Goal: Transaction & Acquisition: Purchase product/service

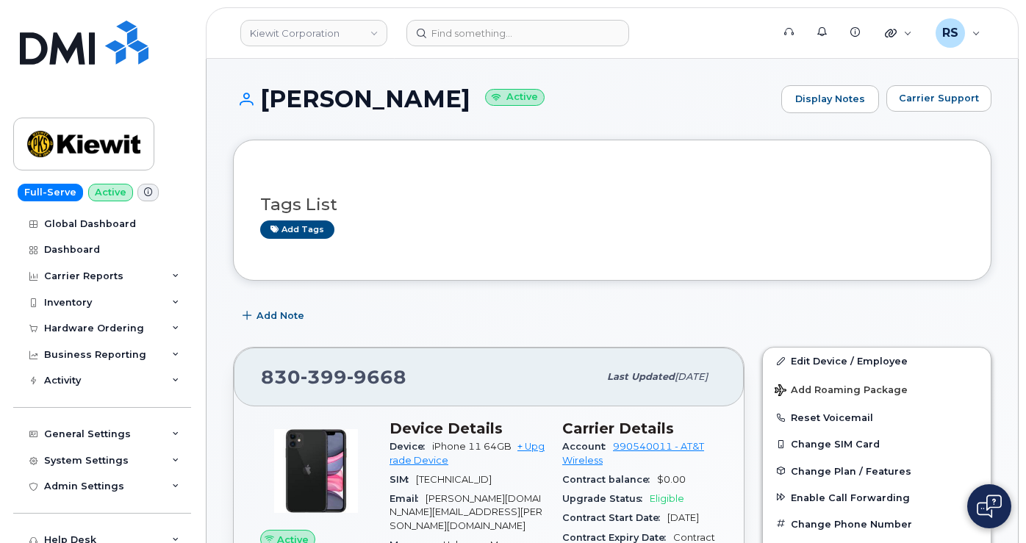
scroll to position [147, 0]
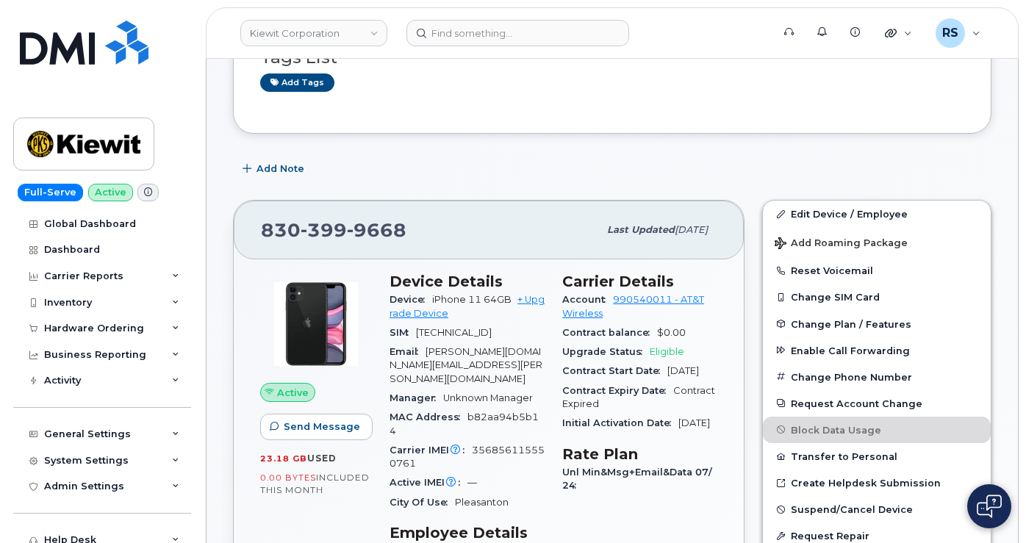
click at [10, 529] on div "Full-Serve Active Global Dashboard Dashboard Carrier Reports Monthly Billing Da…" at bounding box center [99, 271] width 199 height 543
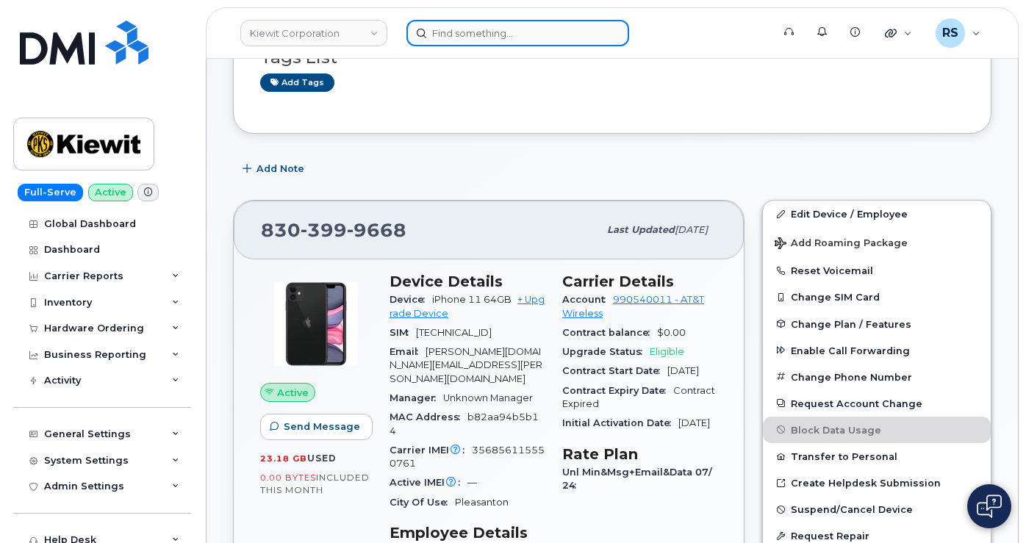
click at [443, 32] on input at bounding box center [518, 33] width 223 height 26
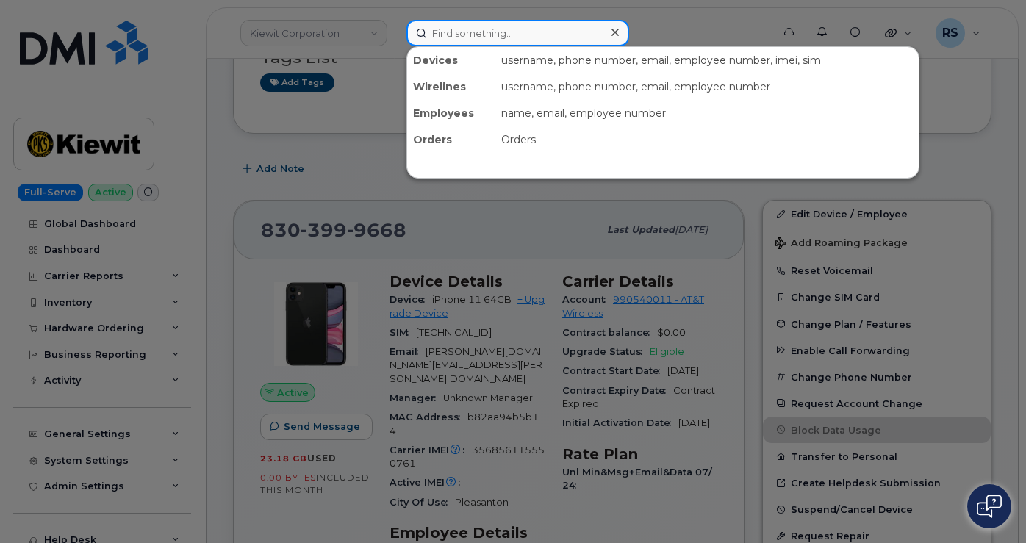
paste input "907-406-0725"
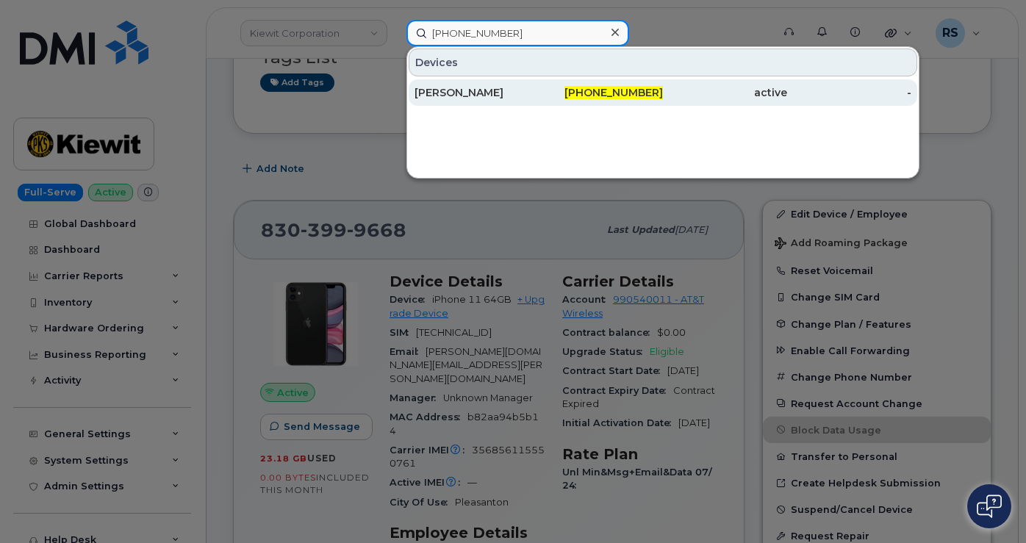
type input "907-406-0725"
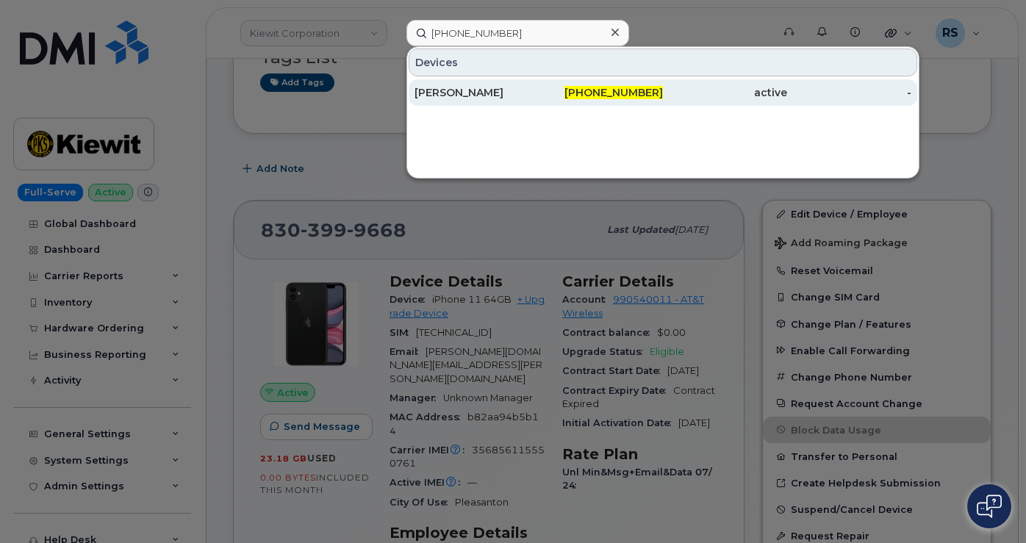
click at [462, 94] on div "CAROL MARKS" at bounding box center [477, 92] width 124 height 15
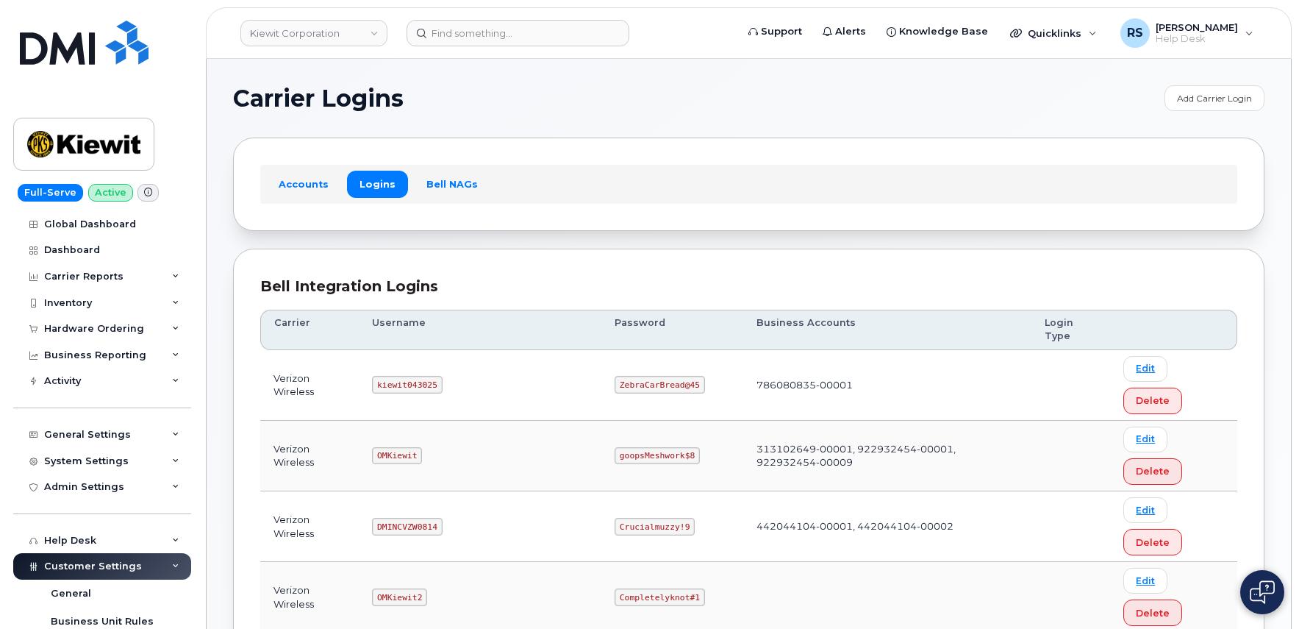
scroll to position [245, 0]
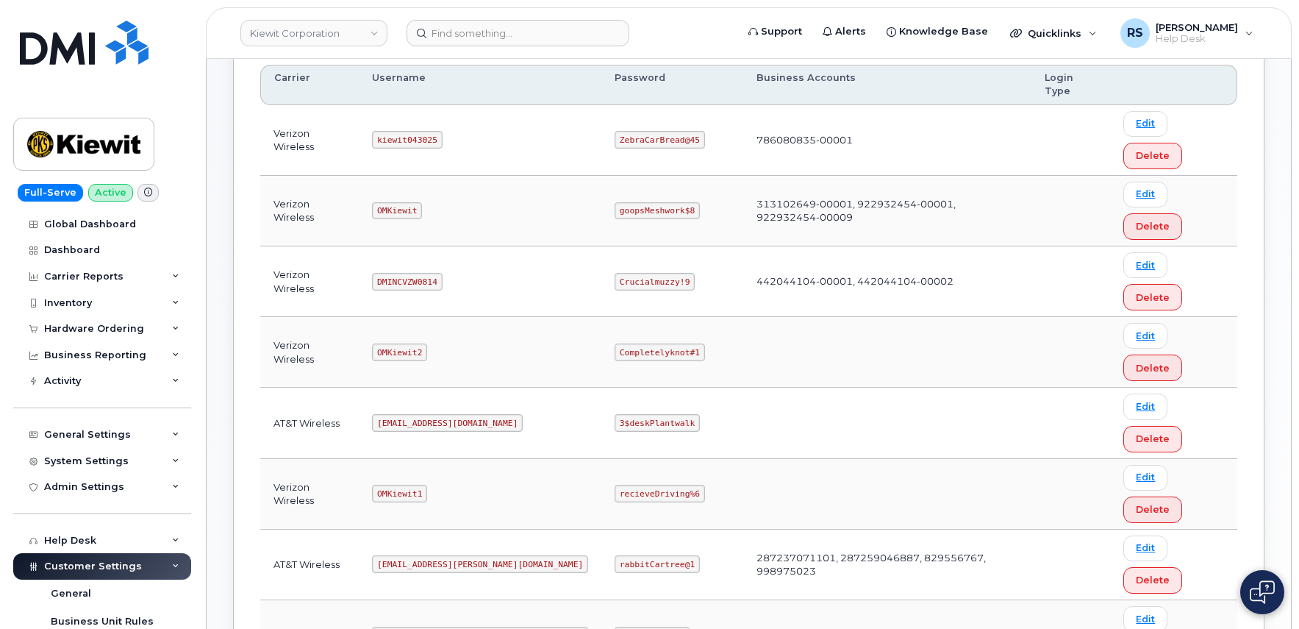
click at [174, 21] on div "Full-Serve Active Global Dashboard Dashboard Carrier Reports Monthly Billing Da…" at bounding box center [99, 314] width 199 height 629
drag, startPoint x: 386, startPoint y: 423, endPoint x: 447, endPoint y: 424, distance: 61.0
copy code "kiewit041825"
drag, startPoint x: 563, startPoint y: 422, endPoint x: 650, endPoint y: 428, distance: 86.9
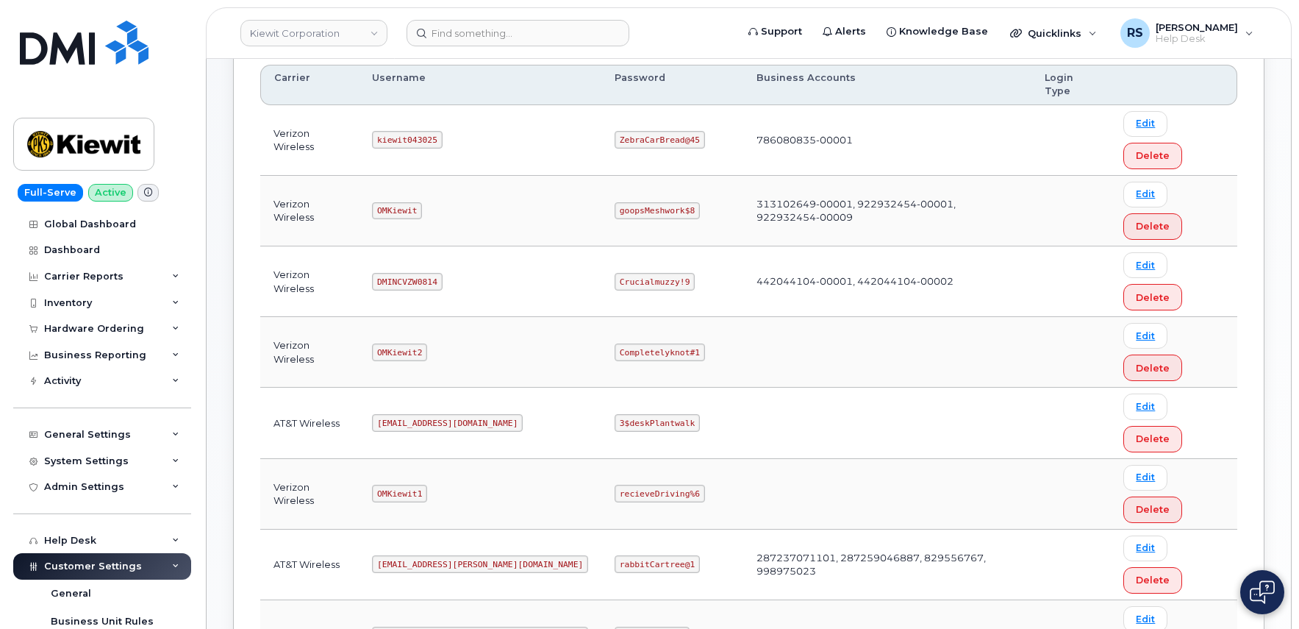
copy code "CompletelyPartial$1"
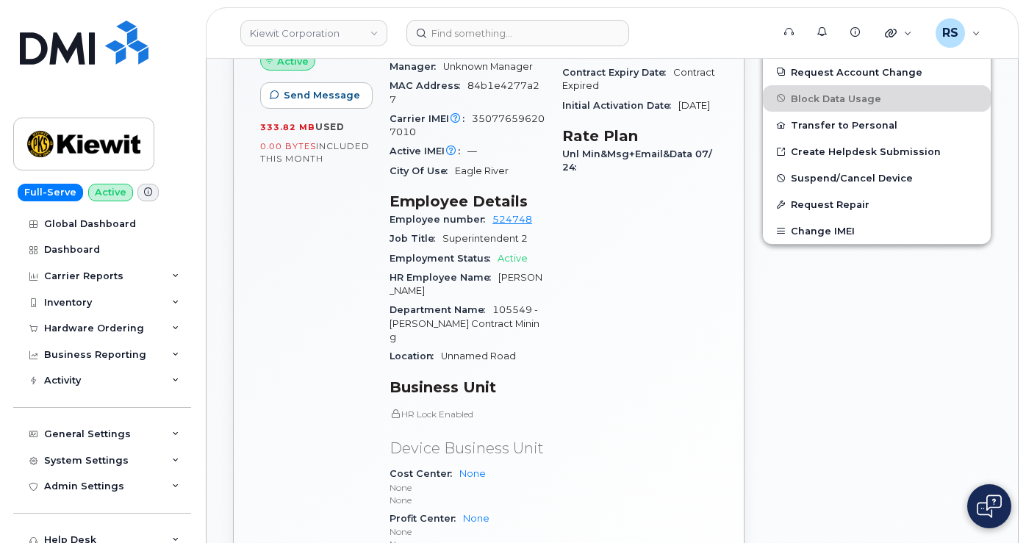
scroll to position [490, 0]
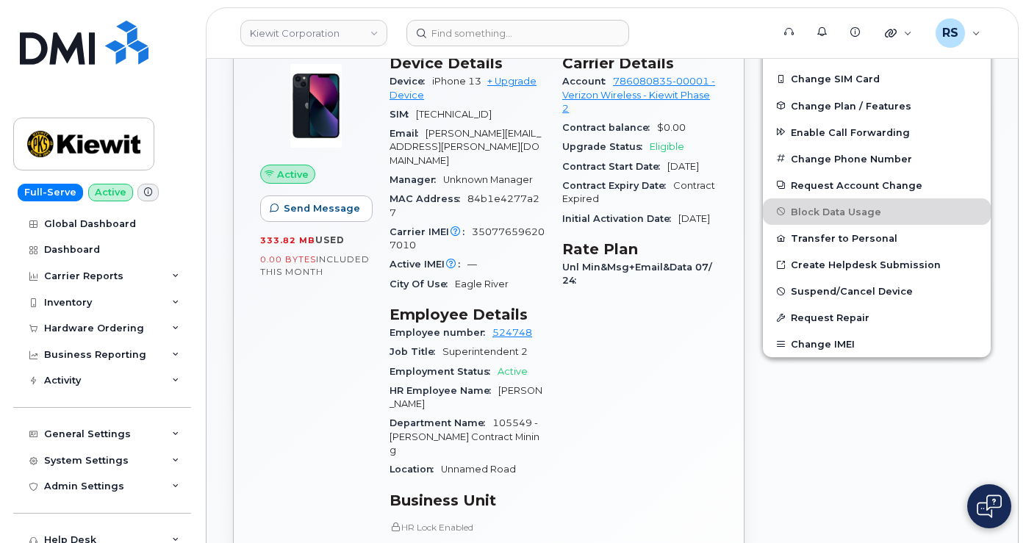
click at [337, 337] on div "Active Send Message 333.82 MB  used 0.00 Bytes  included this month" at bounding box center [315, 395] width 129 height 699
click at [304, 348] on div "Active Send Message 333.82 MB  used 0.00 Bytes  included this month" at bounding box center [315, 395] width 129 height 699
click at [311, 350] on div "Active Send Message 333.82 MB  used 0.00 Bytes  included this month" at bounding box center [315, 395] width 129 height 699
click at [305, 386] on div "Active Send Message 333.82 MB  used 0.00 Bytes  included this month" at bounding box center [315, 395] width 129 height 699
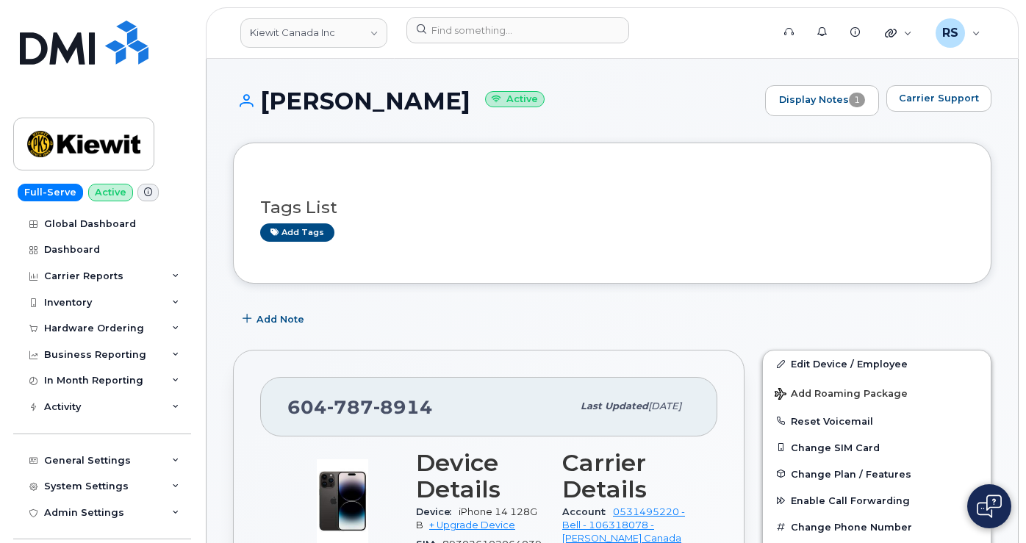
scroll to position [196, 0]
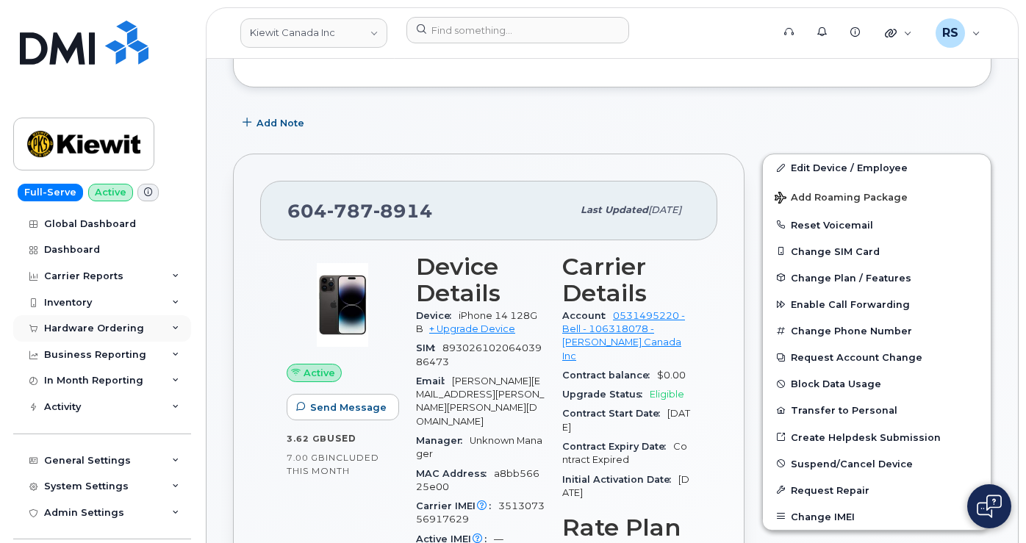
click at [93, 328] on div "Hardware Ordering" at bounding box center [94, 329] width 100 height 12
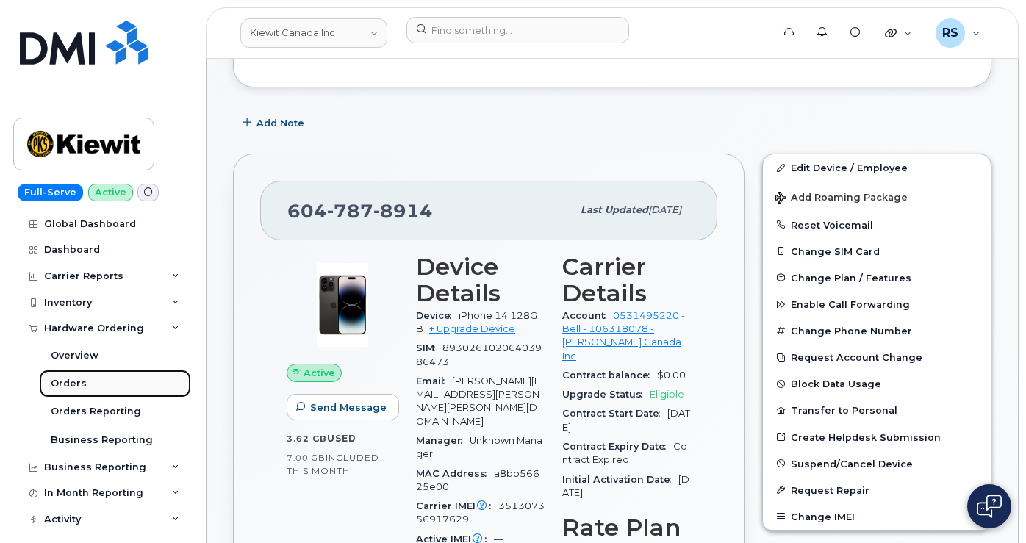
click at [74, 382] on div "Orders" at bounding box center [69, 383] width 36 height 13
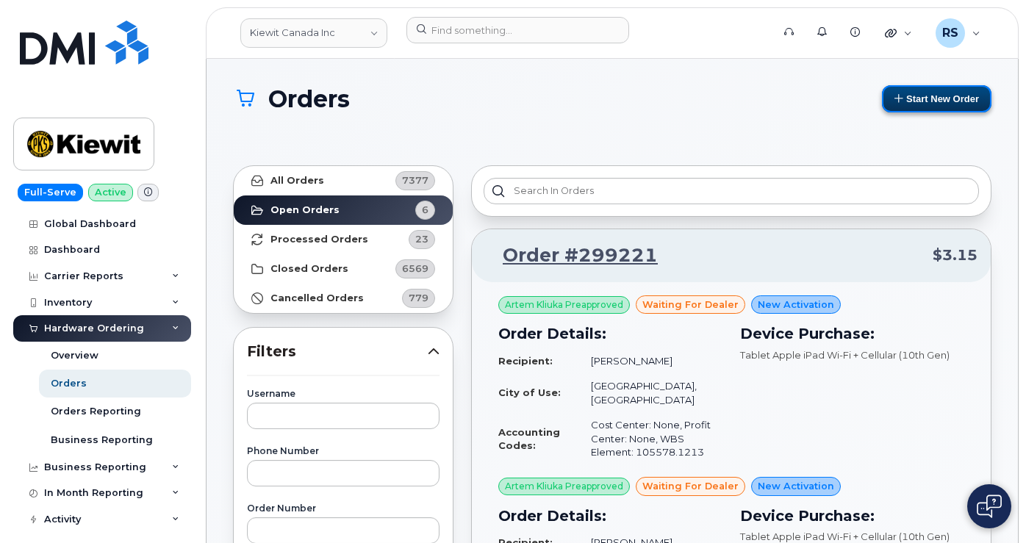
click at [945, 98] on button "Start New Order" at bounding box center [937, 98] width 110 height 27
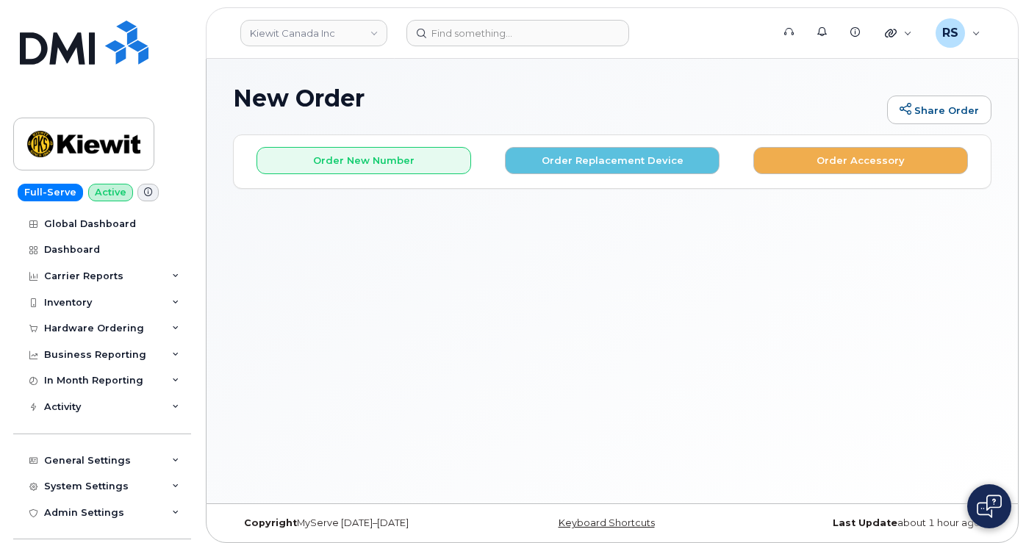
click at [459, 79] on div "New Order Share Order × Share This Order If you want to allow others to create …" at bounding box center [613, 281] width 812 height 445
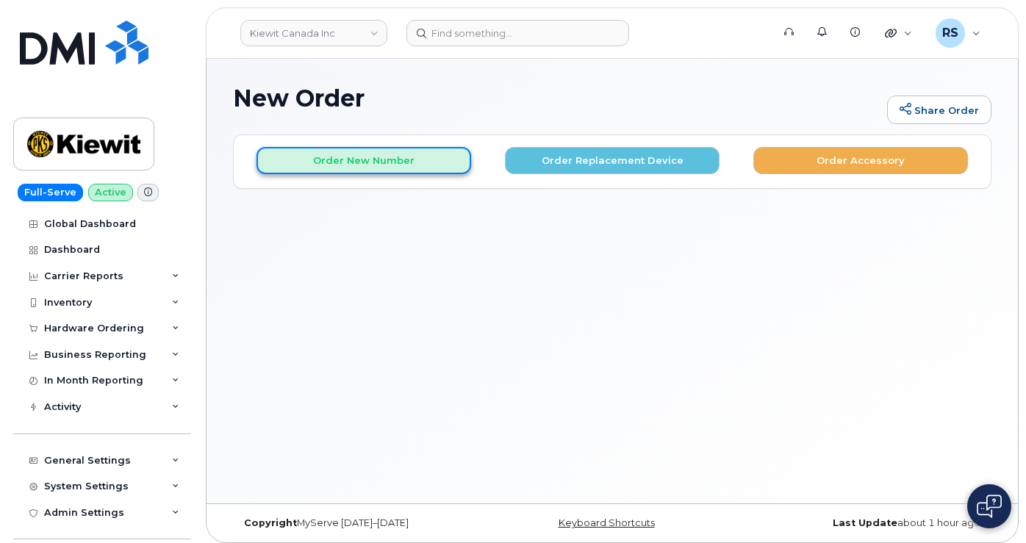
click at [355, 159] on button "Order New Number" at bounding box center [364, 160] width 215 height 27
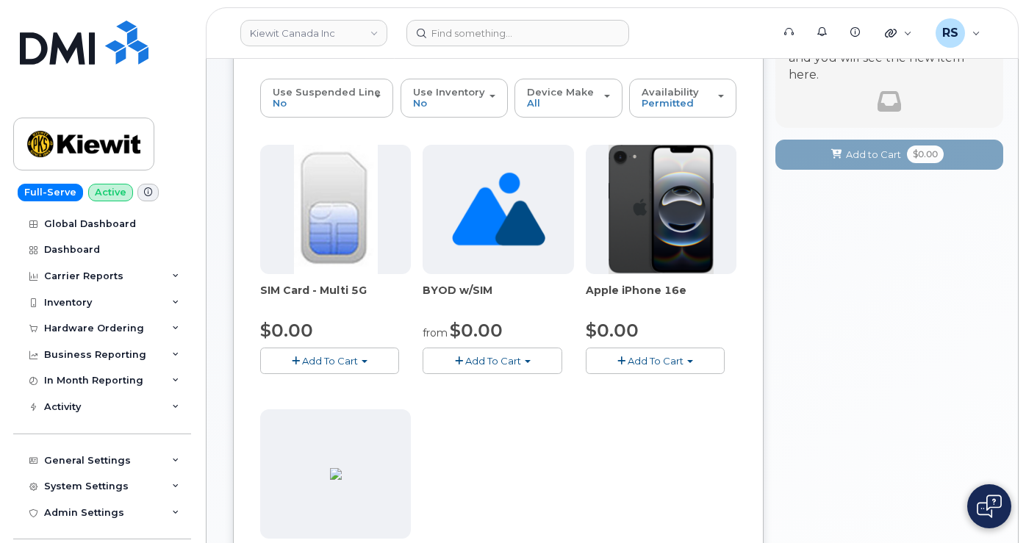
scroll to position [196, 0]
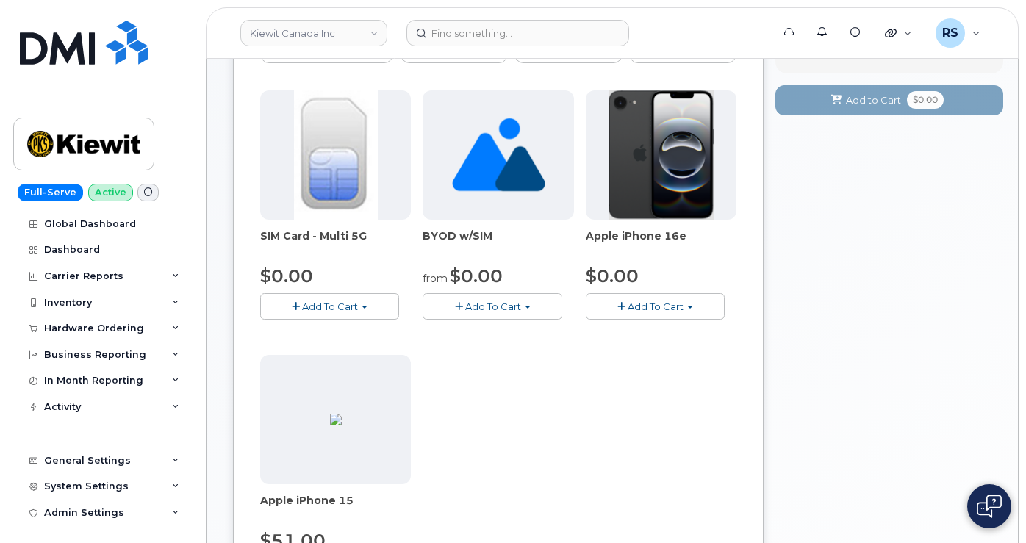
click at [920, 389] on div "Your Cart is Empty! Choose product from the left side and you will see the new …" at bounding box center [890, 410] width 228 height 945
click at [311, 30] on link "Kiewit Canada Inc" at bounding box center [313, 33] width 147 height 26
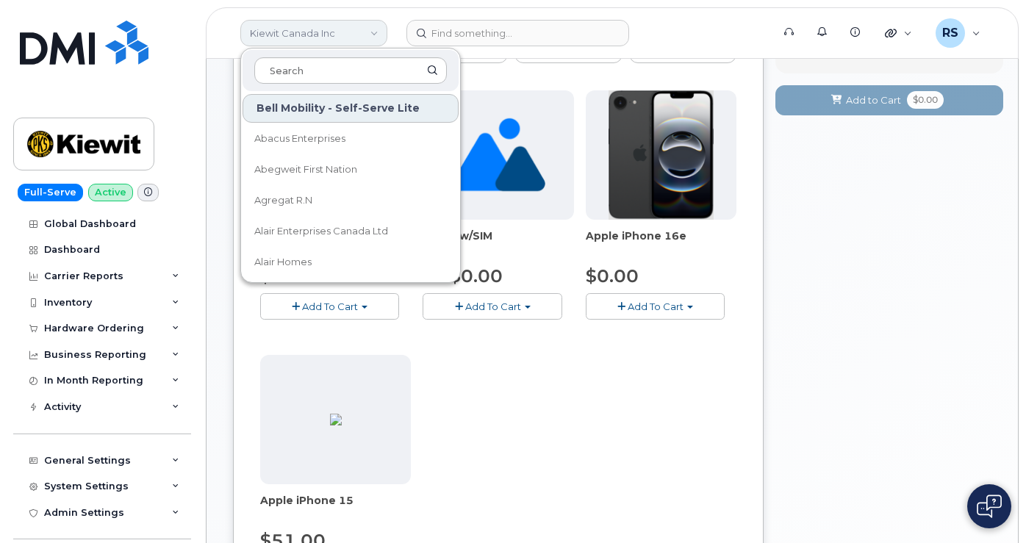
click at [376, 28] on link "Kiewit Canada Inc" at bounding box center [313, 33] width 147 height 26
click at [321, 22] on link "Kiewit Canada Inc" at bounding box center [313, 33] width 147 height 26
click at [868, 317] on div "Your Cart is Empty! Choose product from the left side and you will see the new …" at bounding box center [890, 410] width 228 height 945
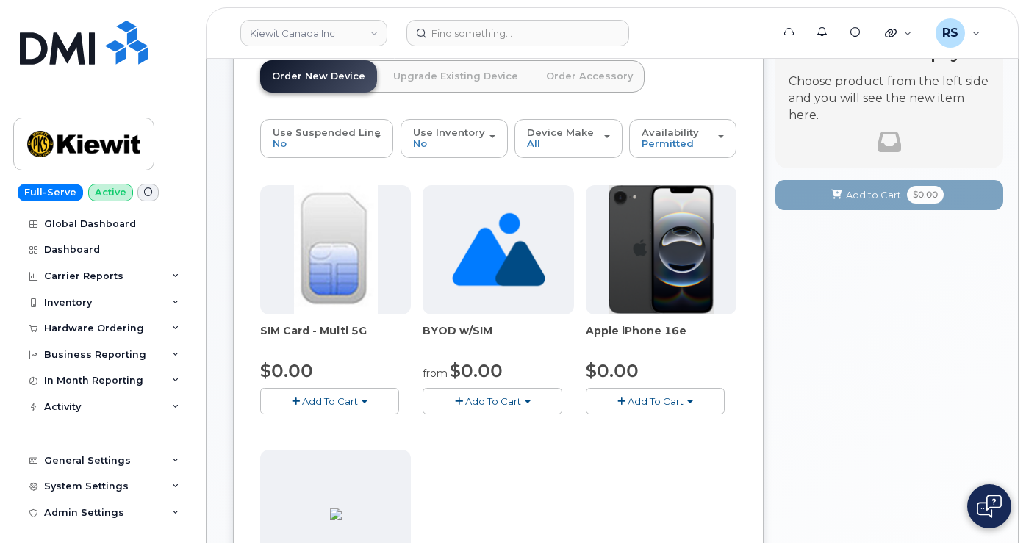
scroll to position [0, 0]
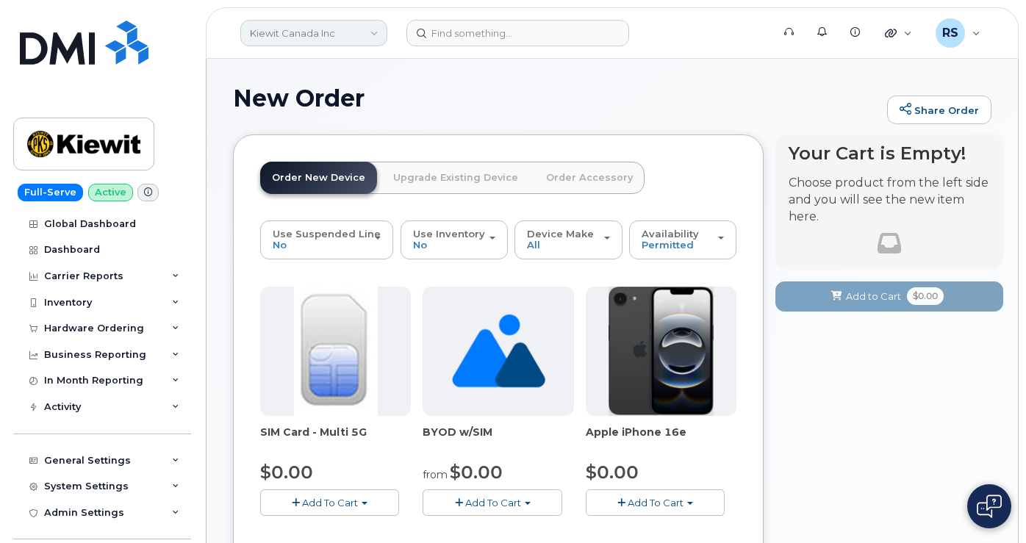
click at [300, 40] on link "Kiewit Canada Inc" at bounding box center [313, 33] width 147 height 26
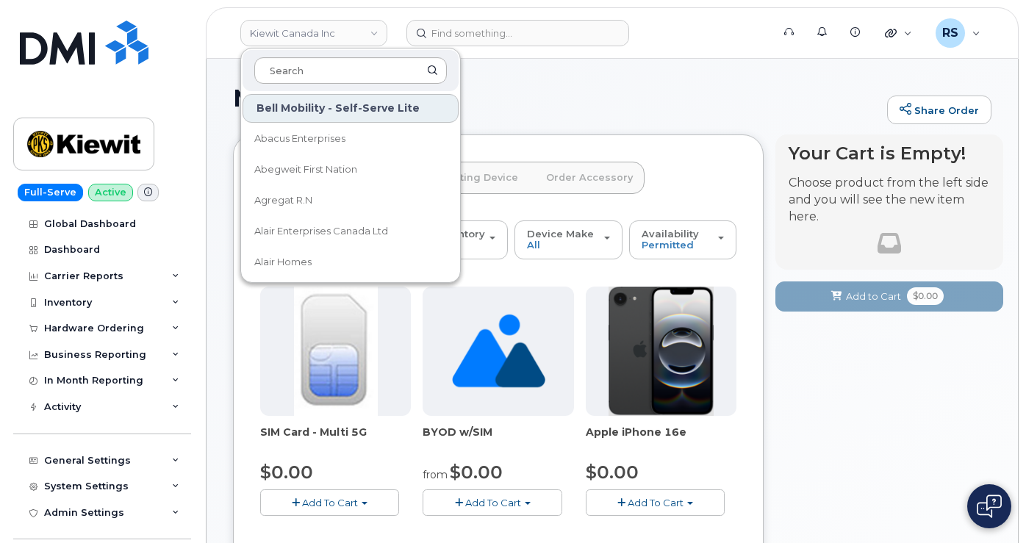
click at [287, 67] on input at bounding box center [350, 70] width 193 height 26
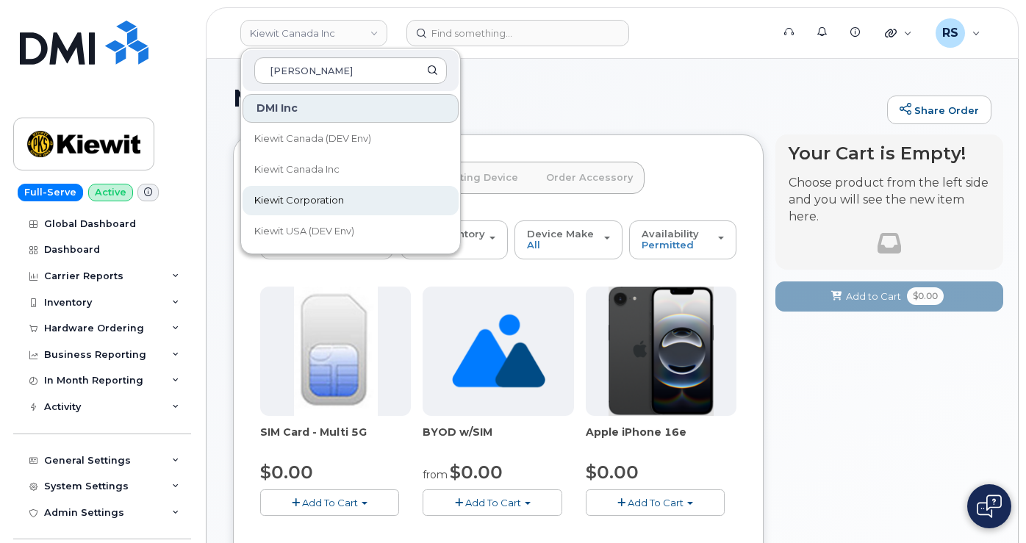
type input "Kiewit"
click at [287, 204] on span "Kiewit Corporation" at bounding box center [299, 200] width 90 height 15
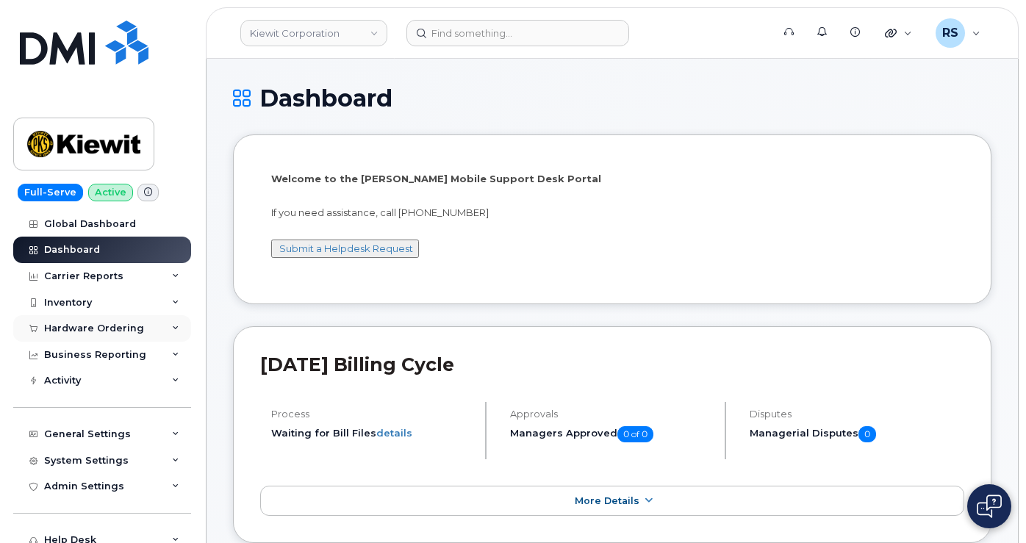
click at [83, 326] on div "Hardware Ordering" at bounding box center [94, 329] width 100 height 12
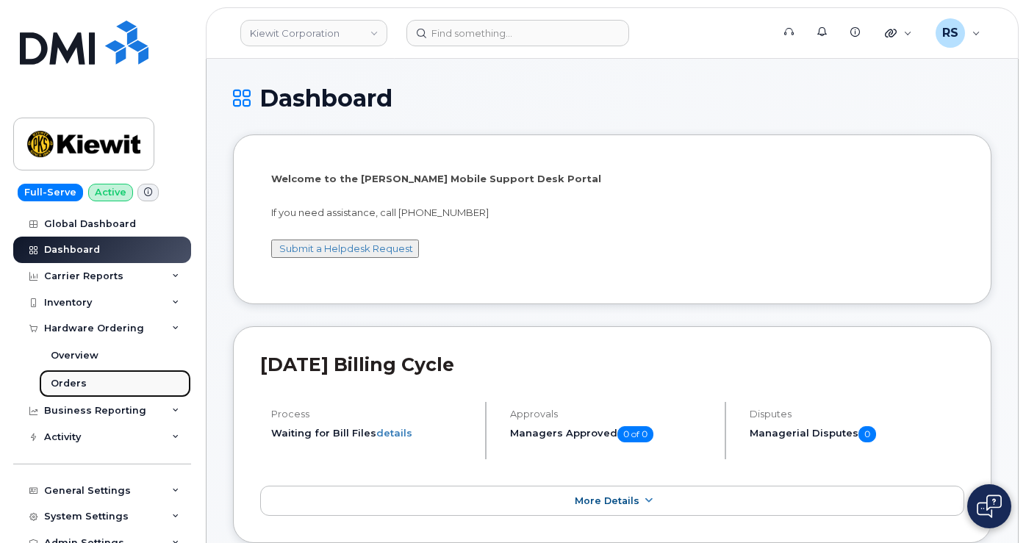
click at [71, 383] on div "Orders" at bounding box center [69, 383] width 36 height 13
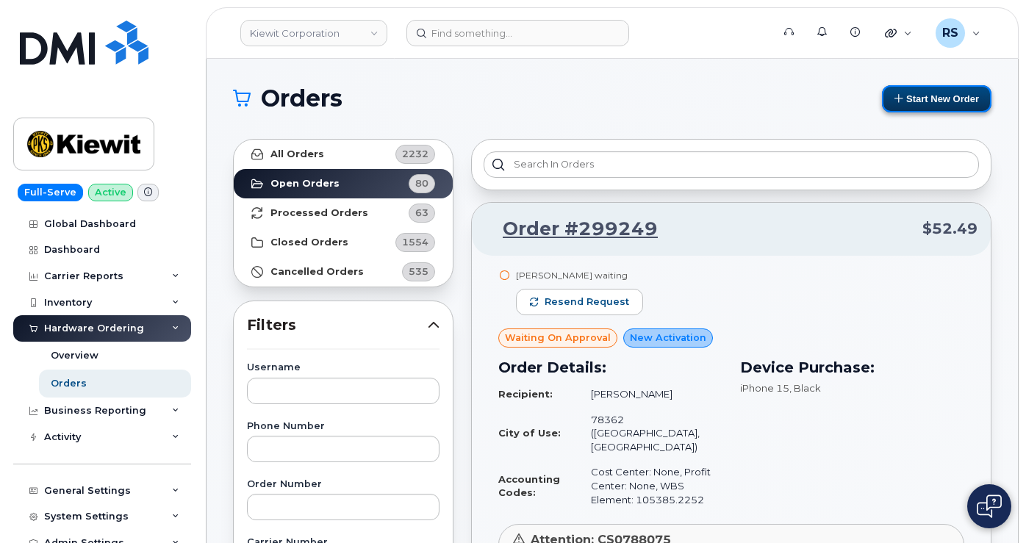
click at [933, 89] on button "Start New Order" at bounding box center [937, 98] width 110 height 27
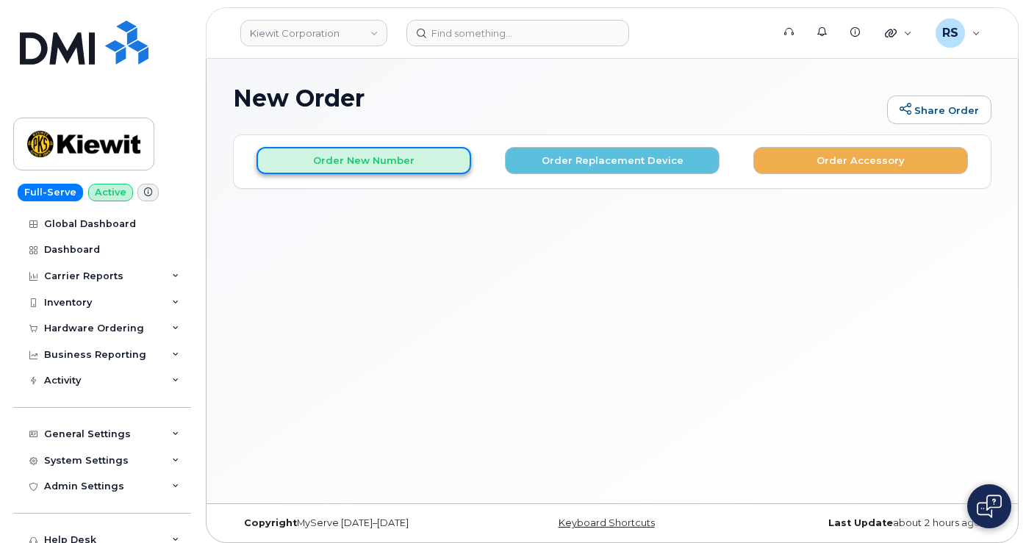
click at [395, 160] on button "Order New Number" at bounding box center [364, 160] width 215 height 27
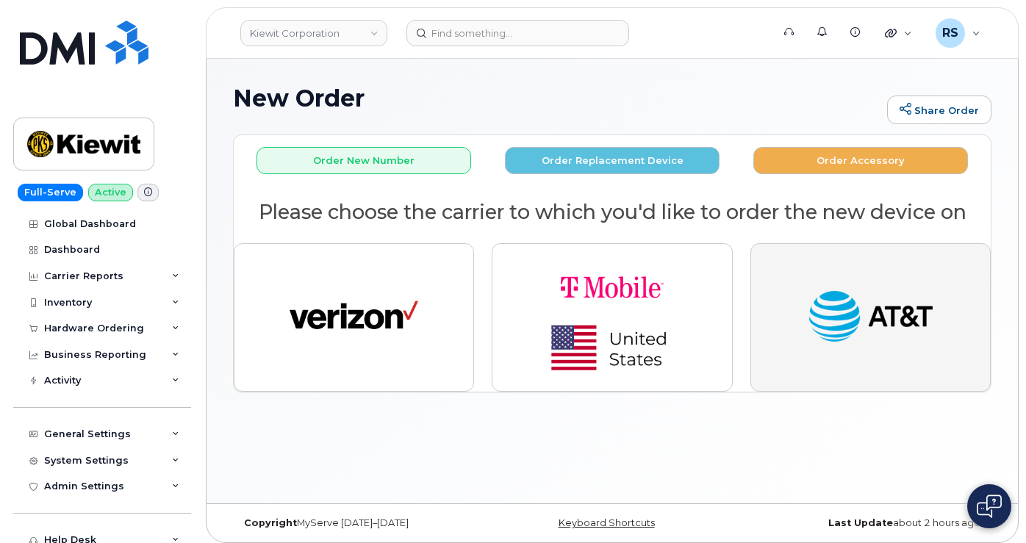
click at [835, 326] on img "button" at bounding box center [870, 318] width 129 height 66
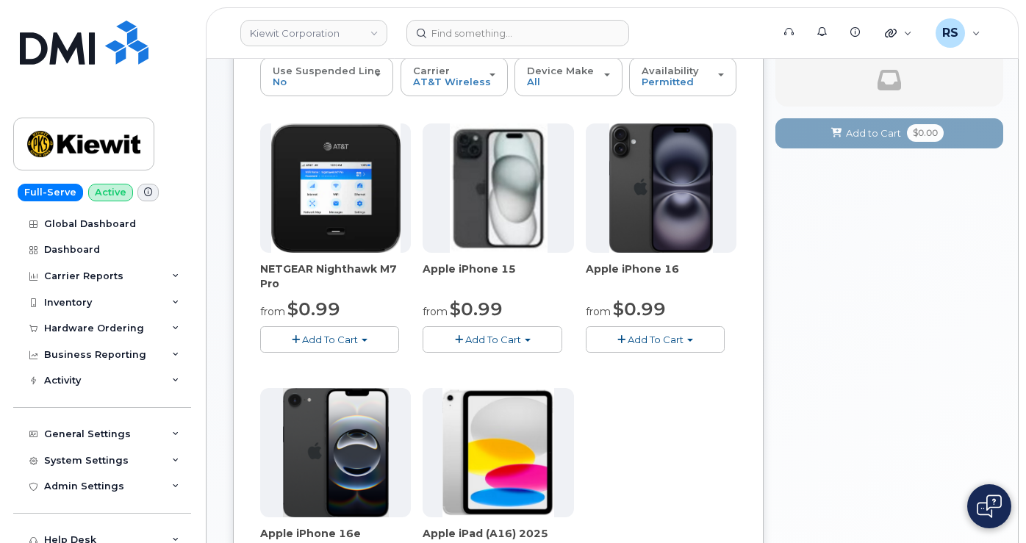
scroll to position [98, 0]
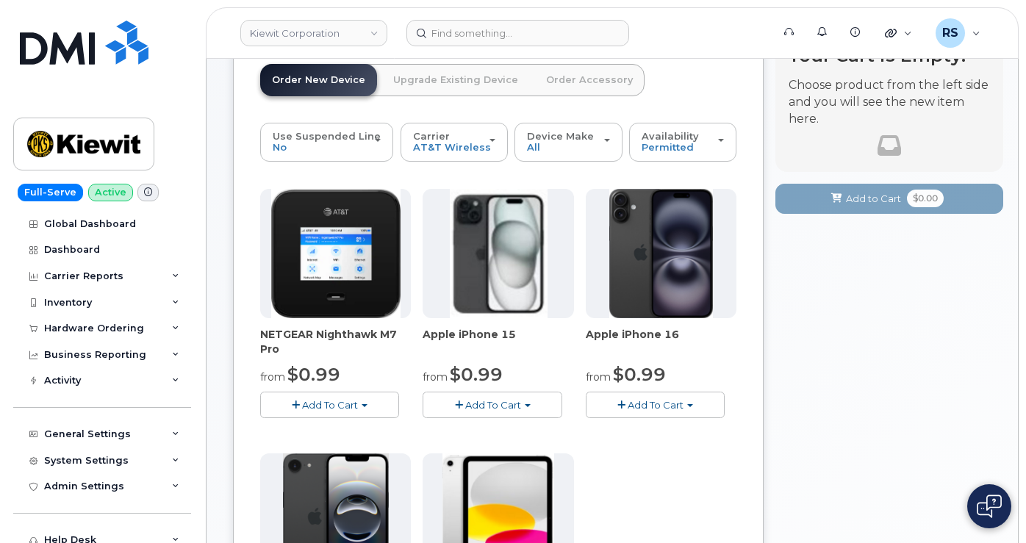
click at [465, 402] on span "Add To Cart" at bounding box center [493, 405] width 56 height 12
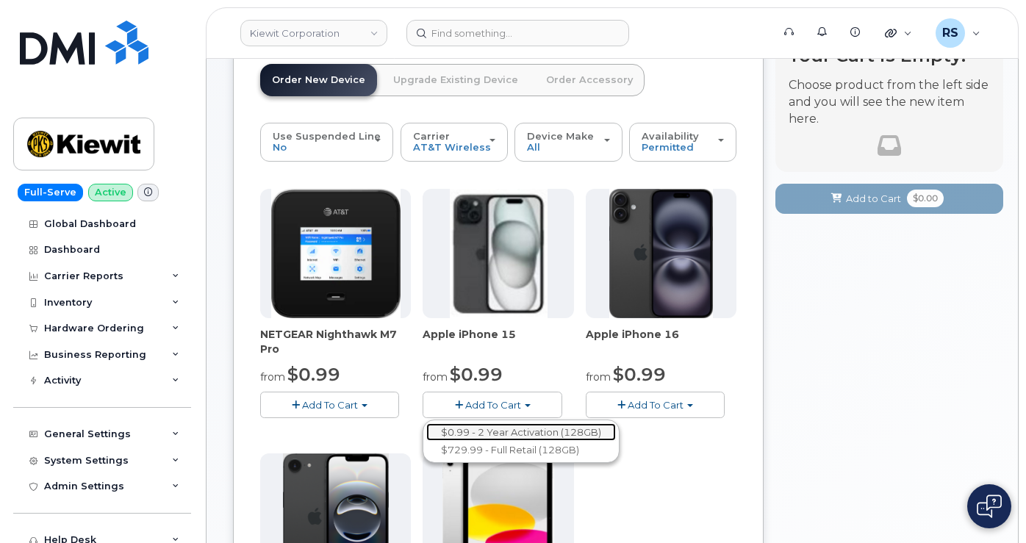
click at [446, 434] on link "$0.99 - 2 Year Activation (128GB)" at bounding box center [521, 432] width 190 height 18
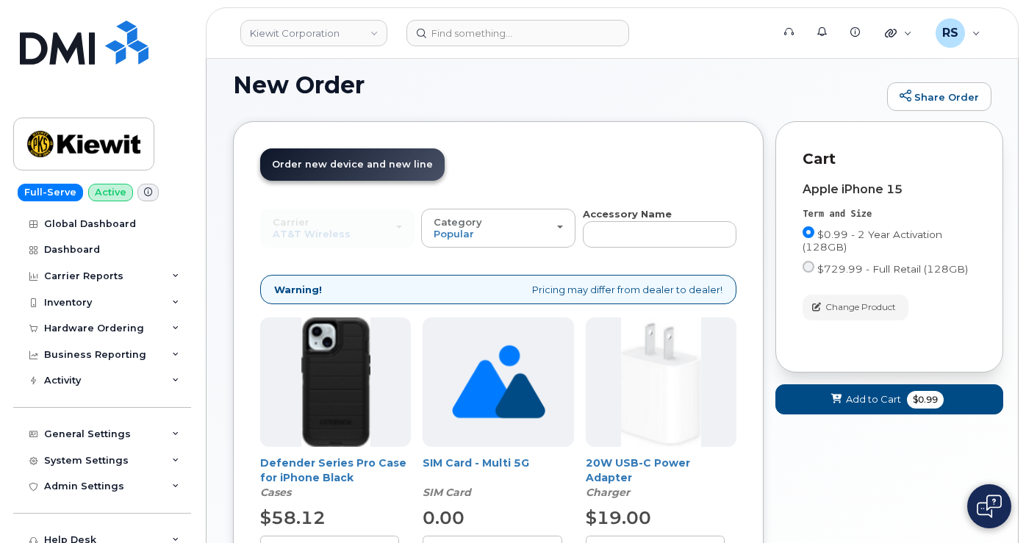
scroll to position [0, 0]
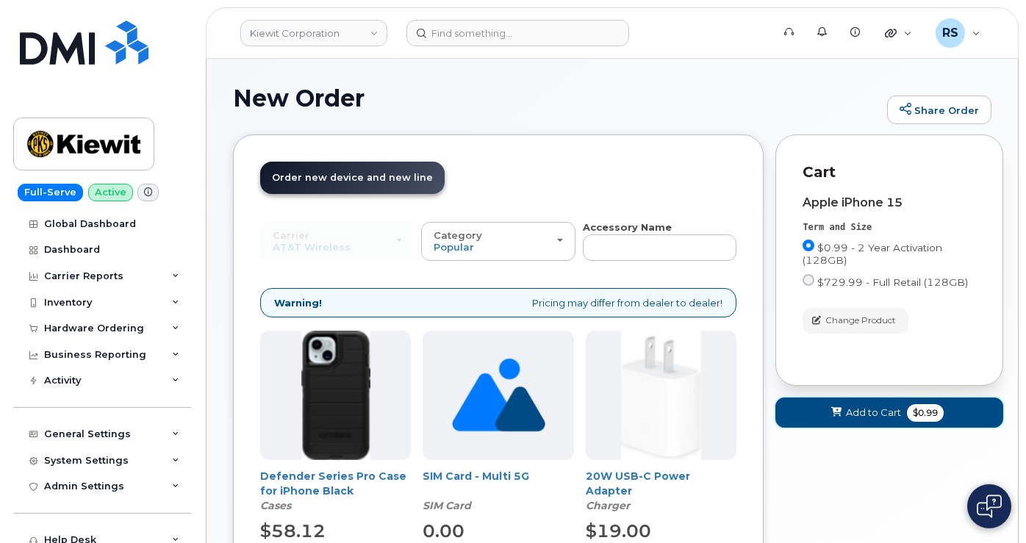
click at [831, 412] on icon at bounding box center [836, 413] width 10 height 10
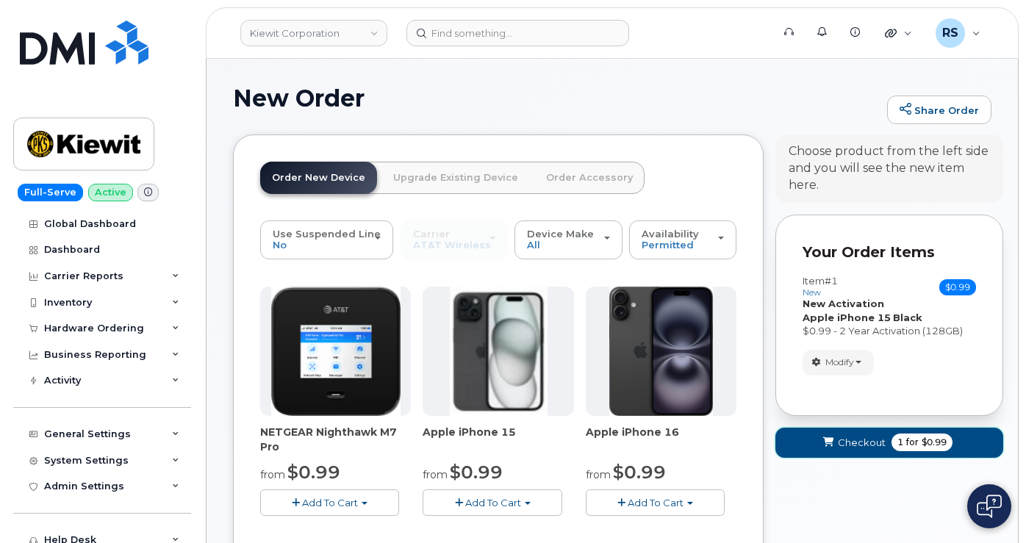
click at [845, 446] on span "Checkout" at bounding box center [862, 443] width 48 height 14
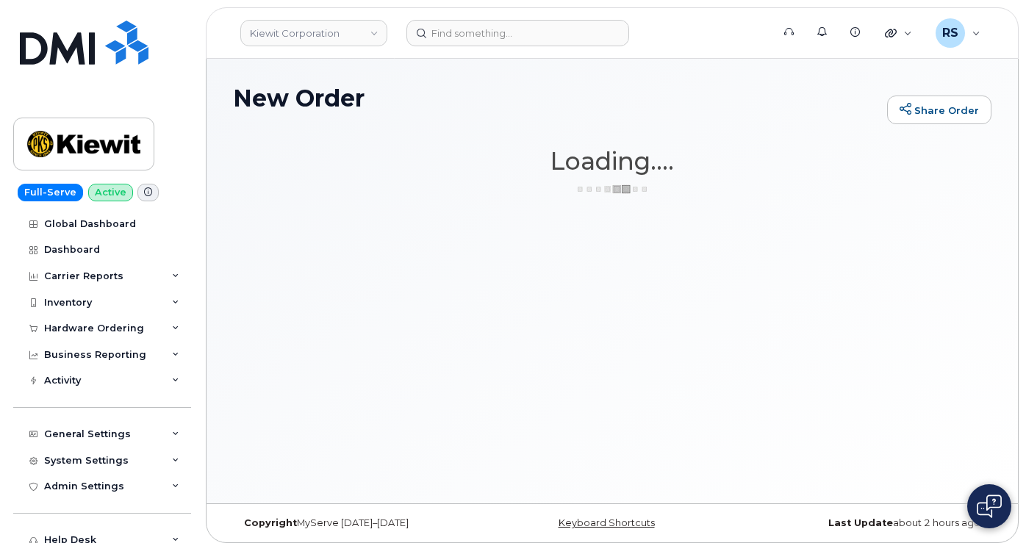
drag, startPoint x: 452, startPoint y: 346, endPoint x: 404, endPoint y: 338, distance: 48.5
click at [450, 346] on div "New Order Share Order × Share This Order If you want to allow others to create …" at bounding box center [613, 281] width 812 height 445
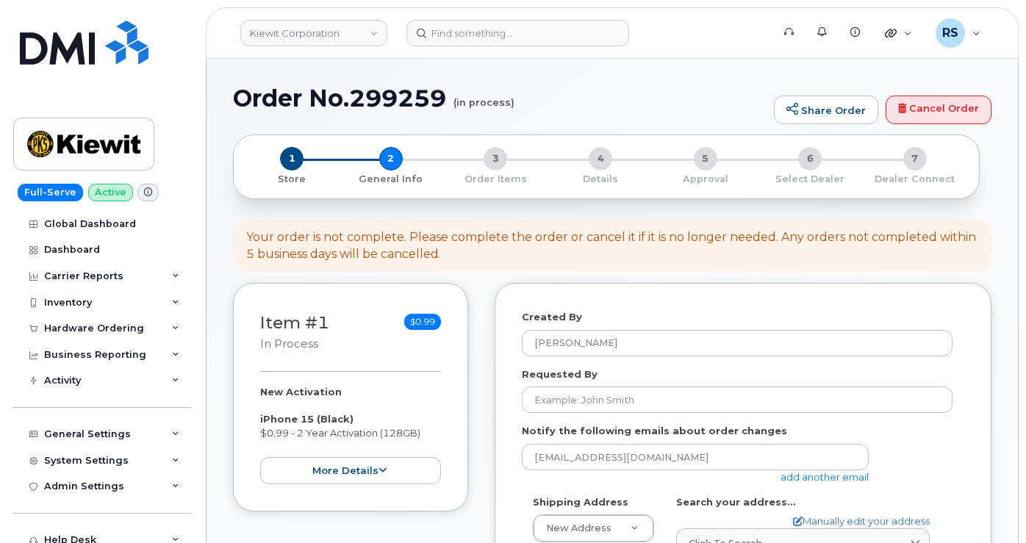
select select
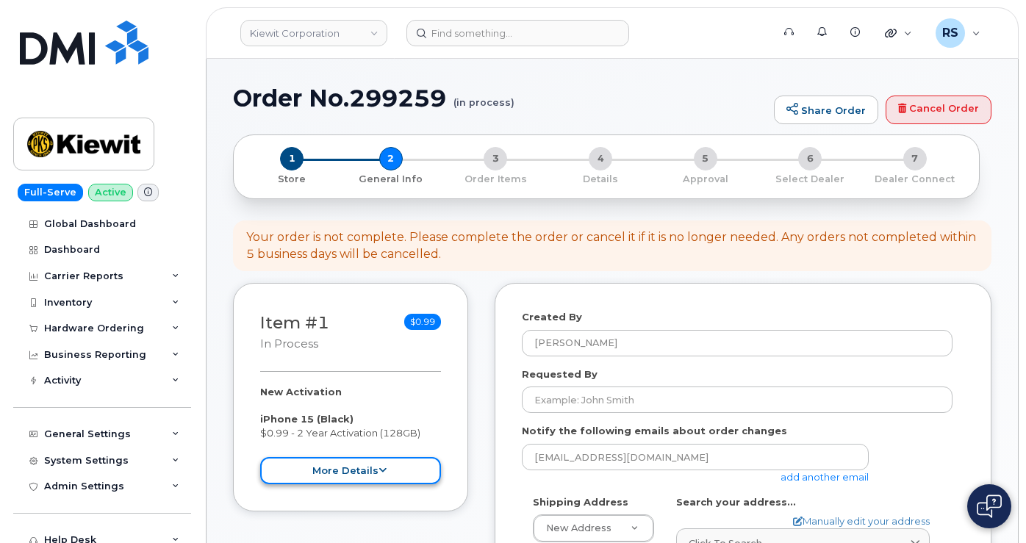
click at [374, 468] on button "more details" at bounding box center [350, 470] width 181 height 27
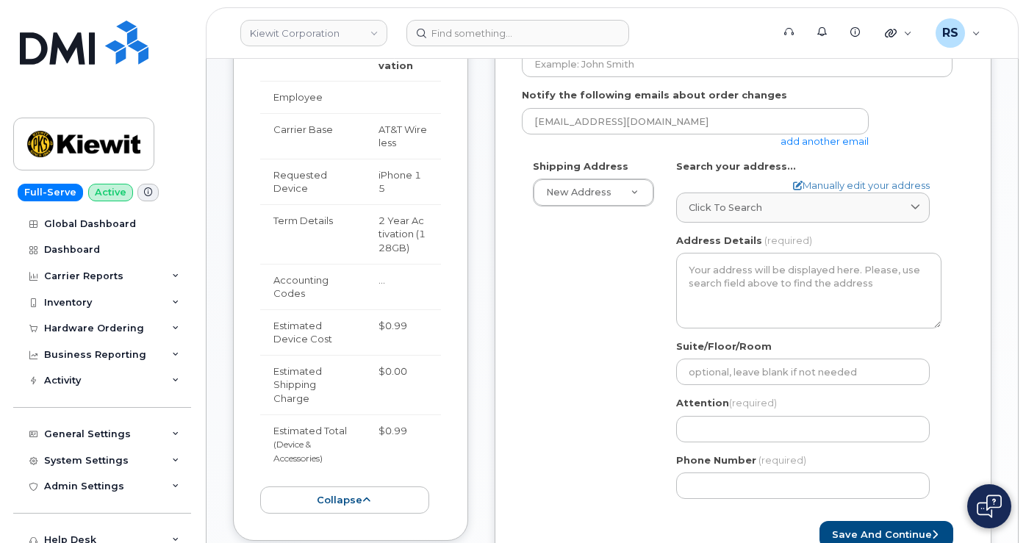
scroll to position [392, 0]
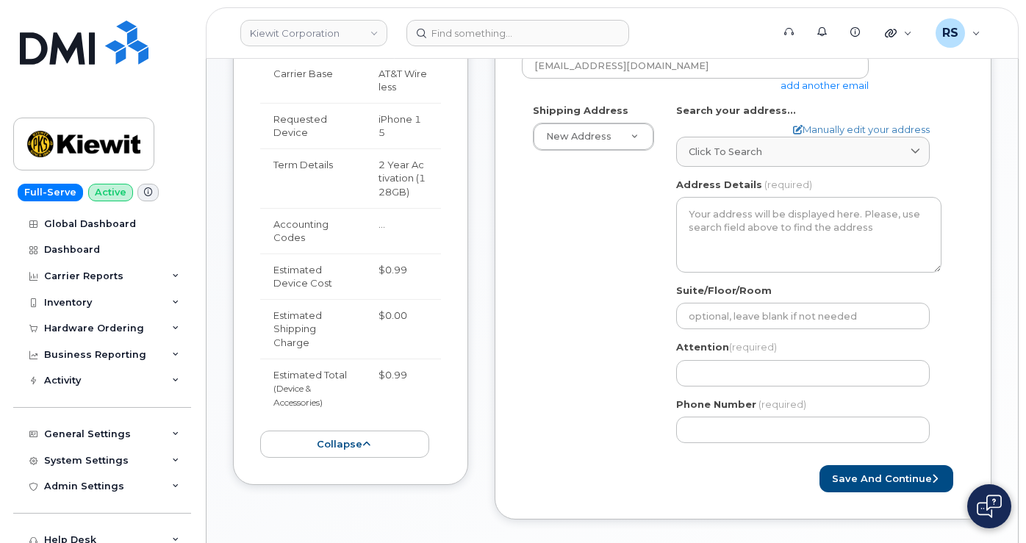
click at [563, 465] on div "Save and Continue" at bounding box center [743, 478] width 443 height 27
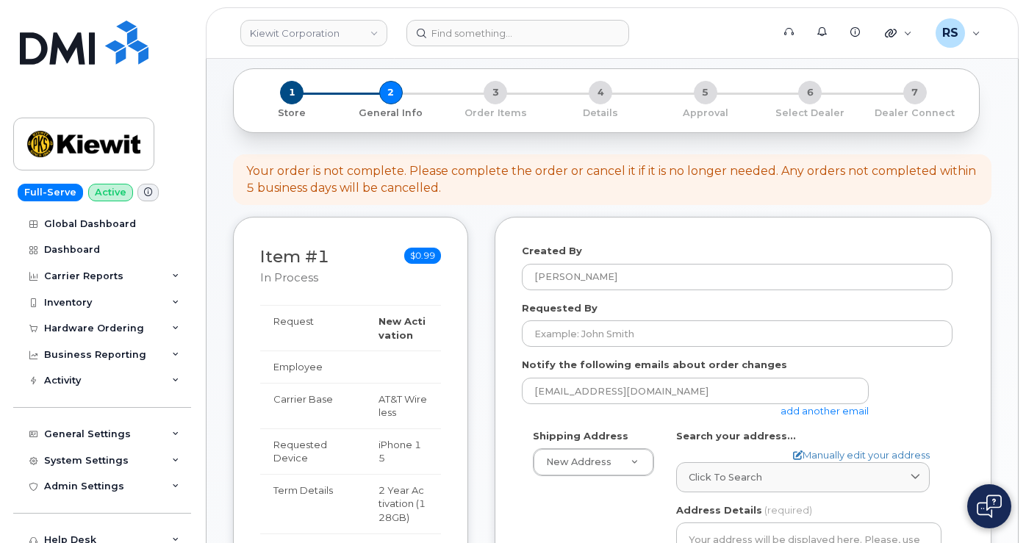
scroll to position [0, 0]
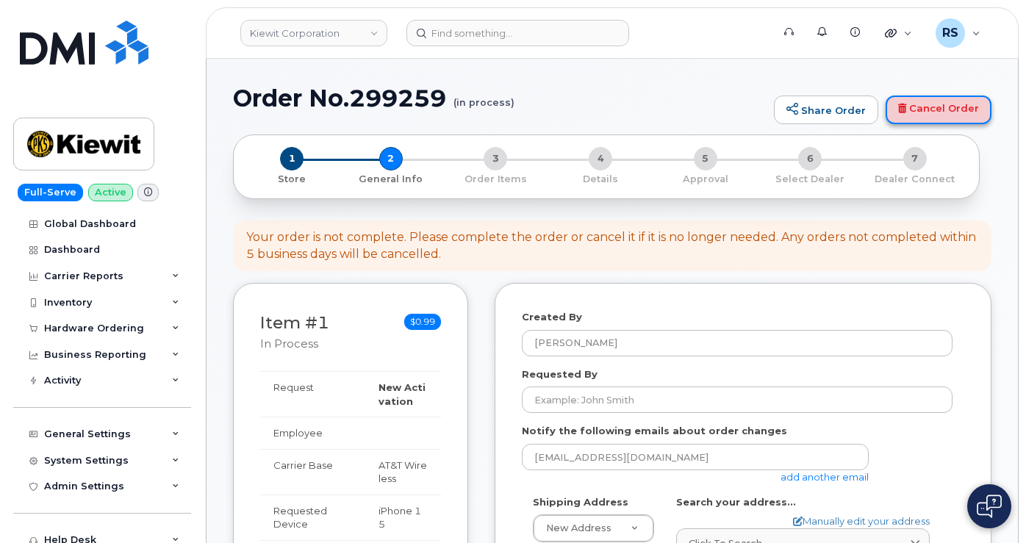
click at [941, 108] on link "Cancel Order" at bounding box center [939, 110] width 106 height 29
click at [925, 104] on link "Cancel Order" at bounding box center [939, 110] width 106 height 29
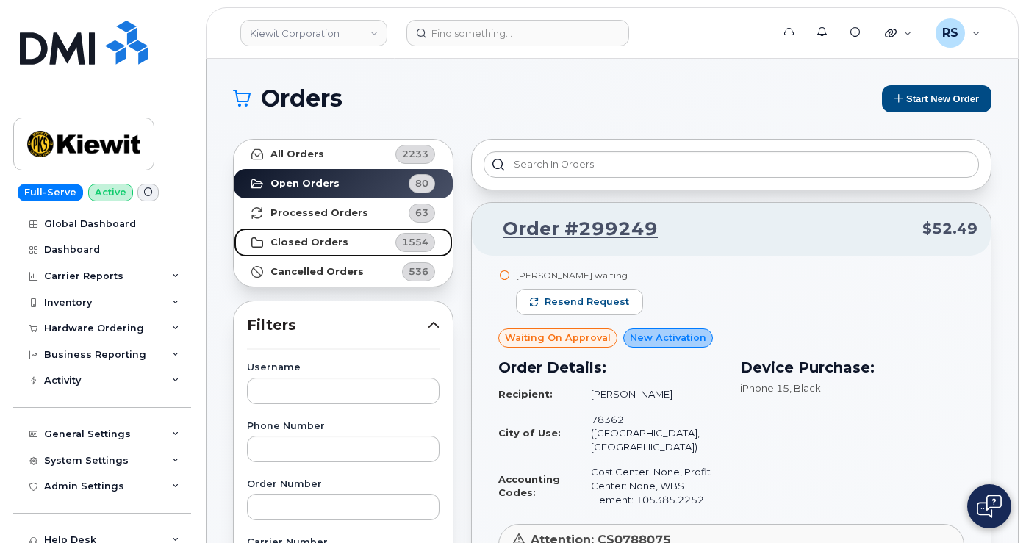
click at [309, 239] on strong "Closed Orders" at bounding box center [310, 243] width 78 height 12
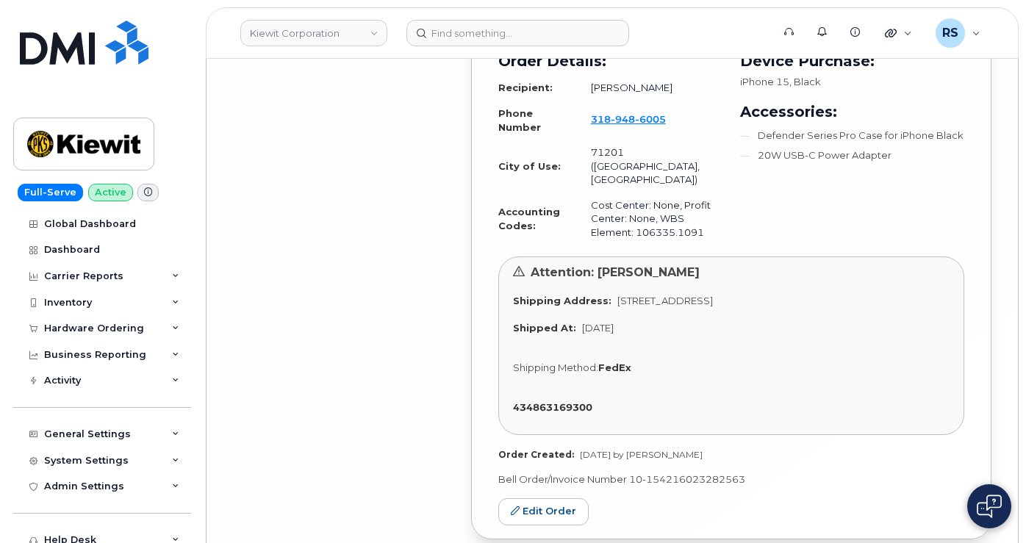
scroll to position [4543, 0]
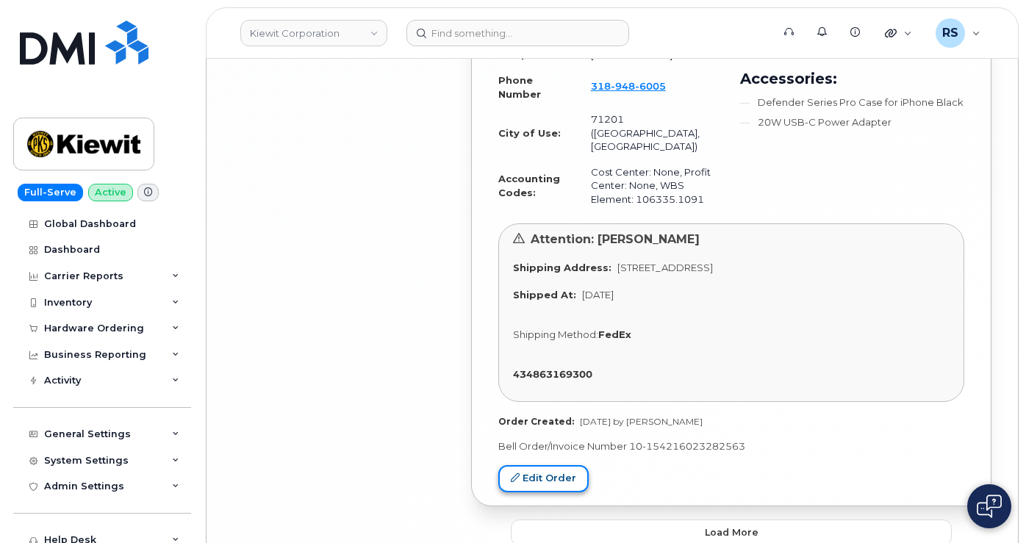
click at [545, 465] on link "Edit Order" at bounding box center [543, 478] width 90 height 27
click at [675, 520] on button "Load more" at bounding box center [731, 533] width 441 height 26
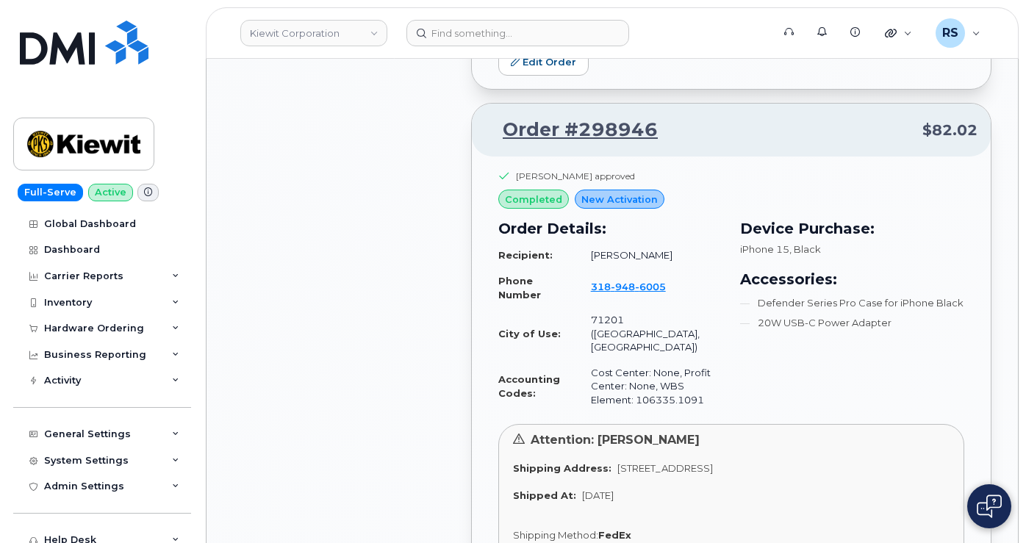
scroll to position [4298, 0]
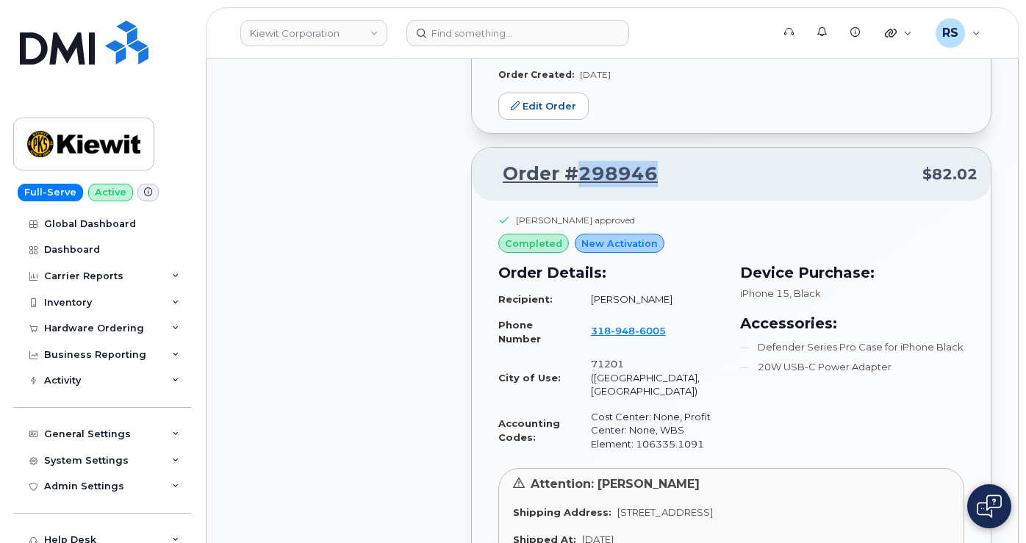
drag, startPoint x: 657, startPoint y: 116, endPoint x: 582, endPoint y: 122, distance: 76.0
click at [582, 161] on p "Order #298946 $82.02" at bounding box center [731, 174] width 493 height 26
copy link "298946"
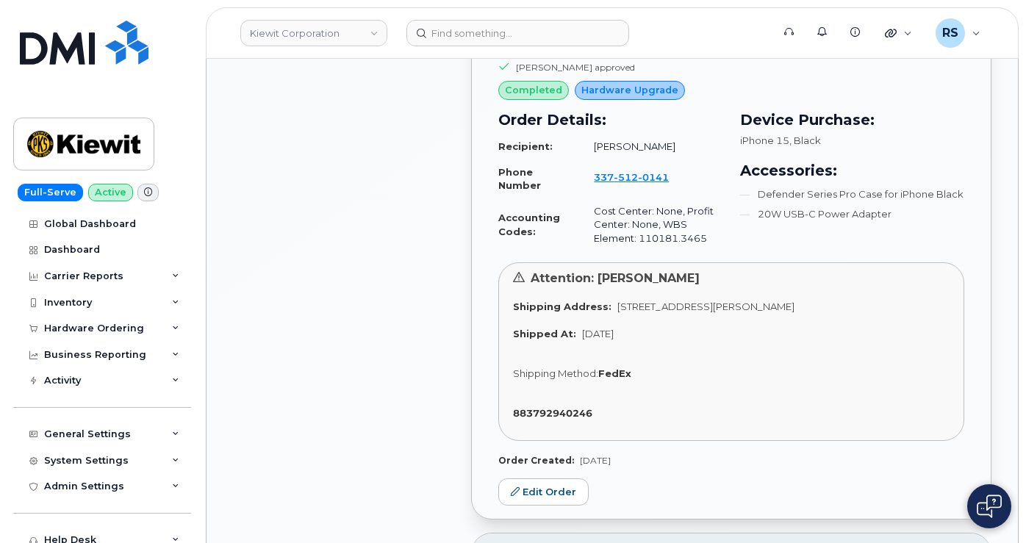
scroll to position [3905, 0]
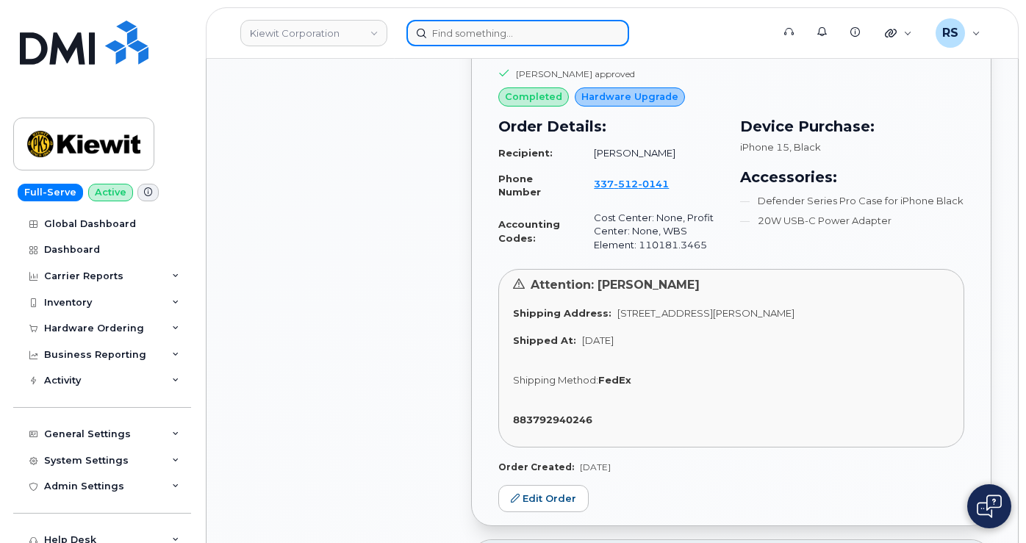
click at [447, 32] on input at bounding box center [518, 33] width 223 height 26
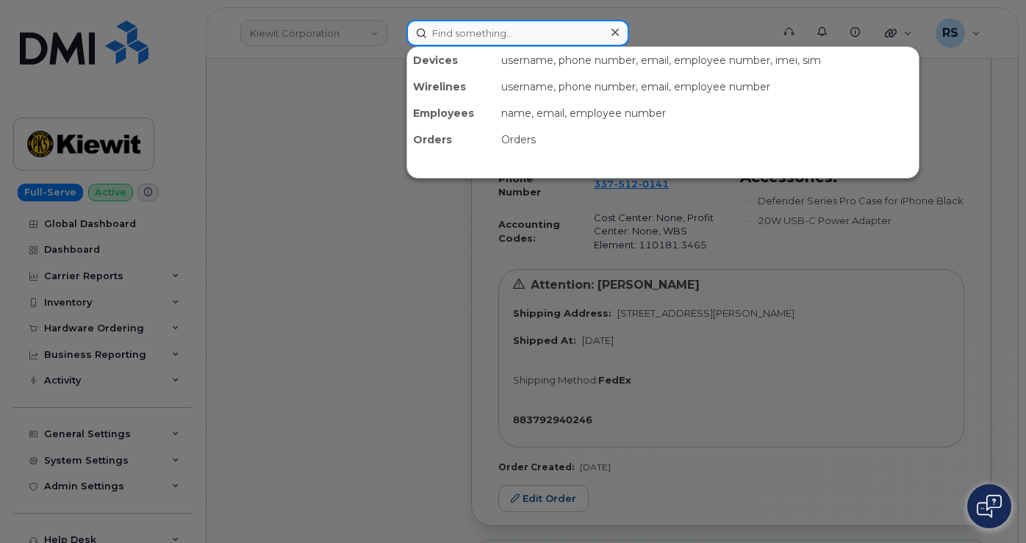
paste input "298946"
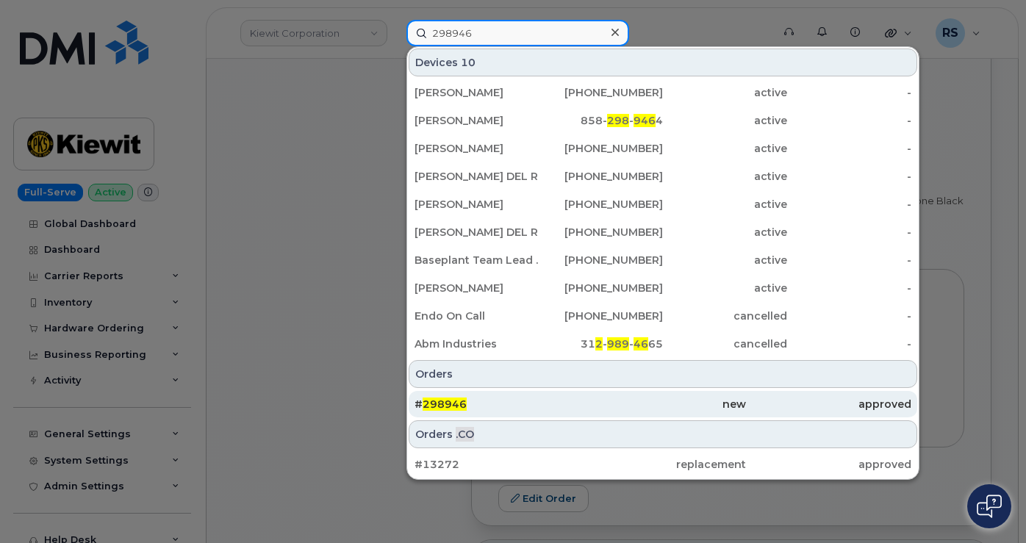
type input "298946"
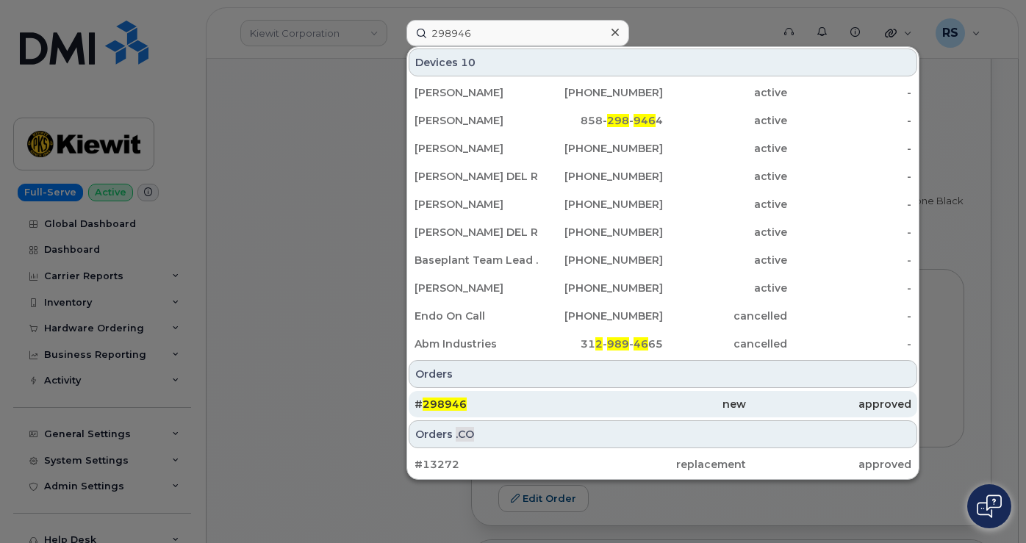
click at [440, 407] on span "298946" at bounding box center [445, 404] width 44 height 13
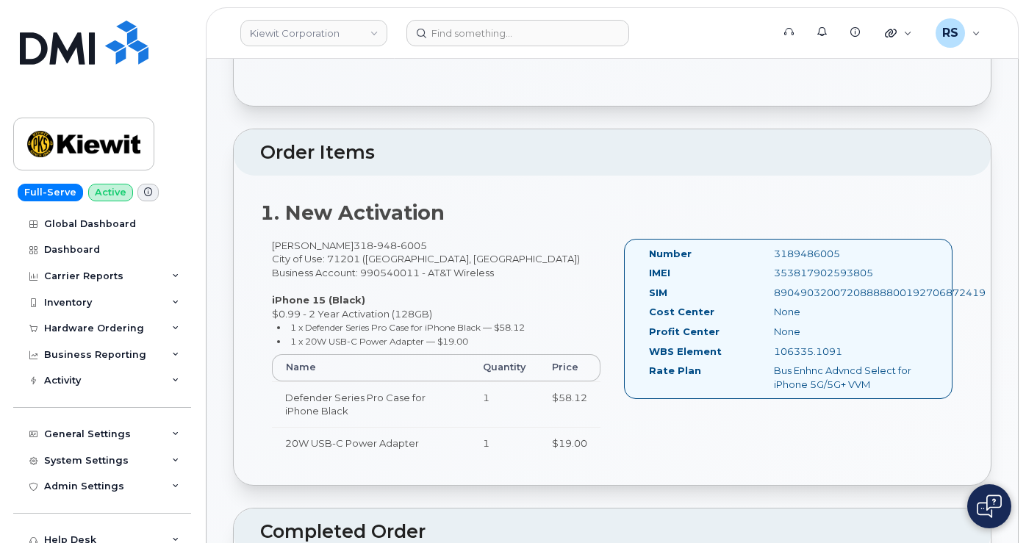
scroll to position [294, 0]
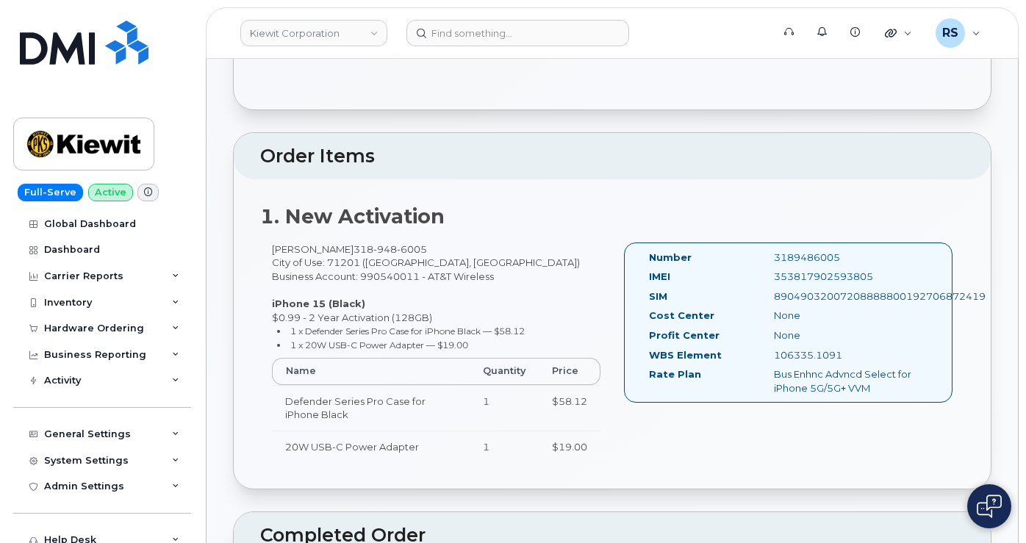
drag, startPoint x: 776, startPoint y: 375, endPoint x: 888, endPoint y: 392, distance: 113.0
click at [888, 392] on div "Bus Enhnc Advncd Select for iPhone 5G/5G+ VVM" at bounding box center [851, 381] width 176 height 27
copy div "Bus Enhnc Advncd Select for iPhone 5G/5G+ VVM"
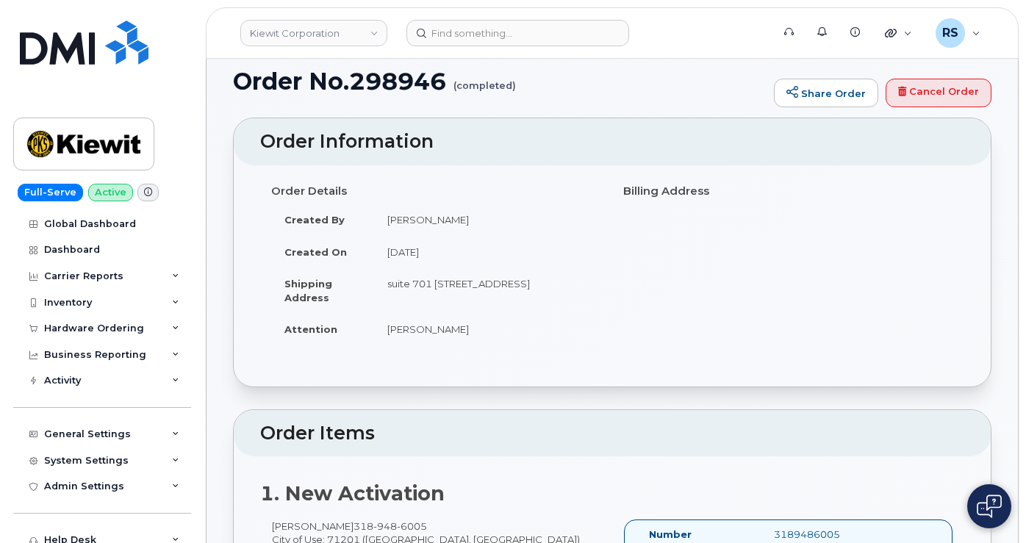
scroll to position [0, 0]
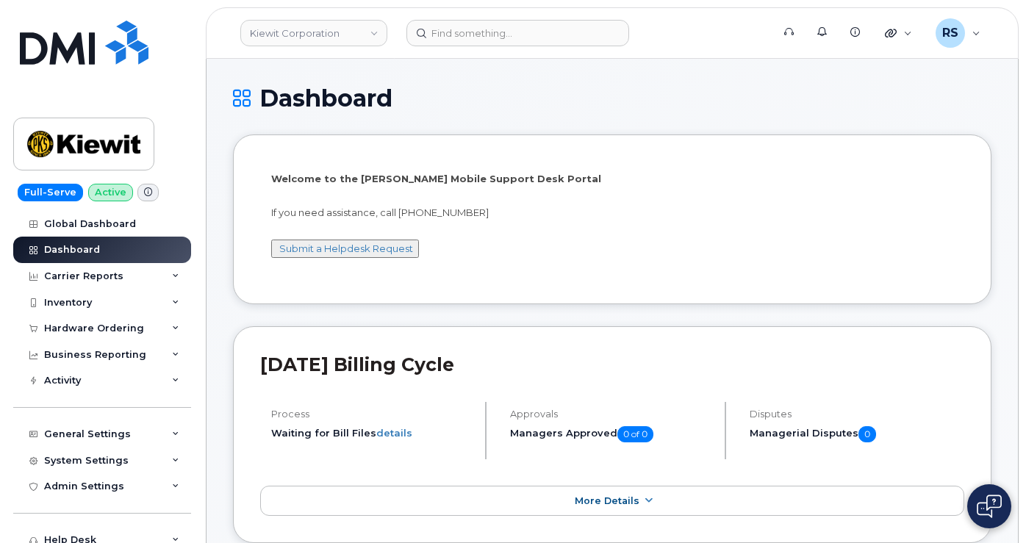
click at [574, 90] on h1 "Dashboard" at bounding box center [612, 98] width 759 height 26
click at [3, 523] on div "Full-Serve Active Global Dashboard Dashboard Carrier Reports Monthly Billing Da…" at bounding box center [99, 271] width 199 height 543
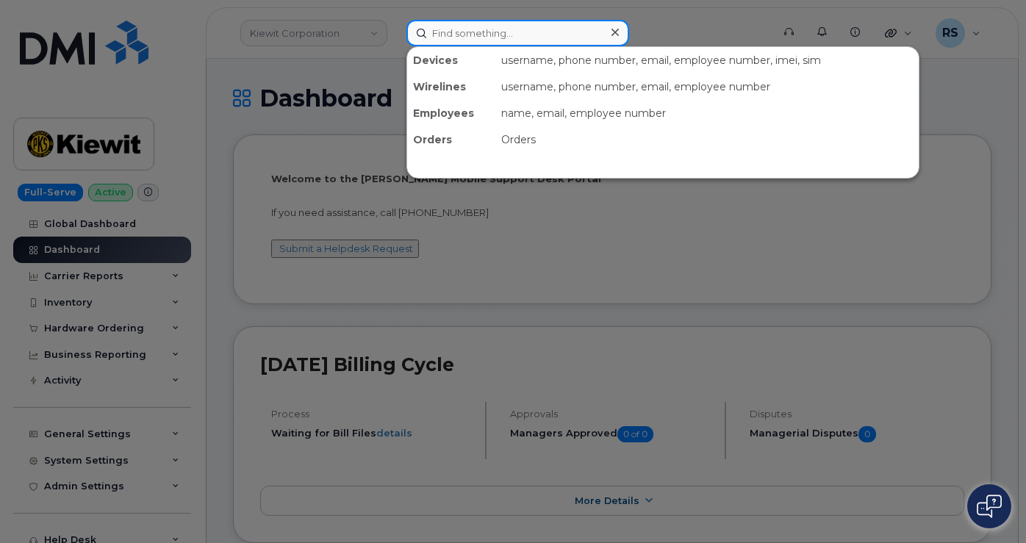
click at [448, 32] on input at bounding box center [518, 33] width 223 height 26
paste input "231572791"
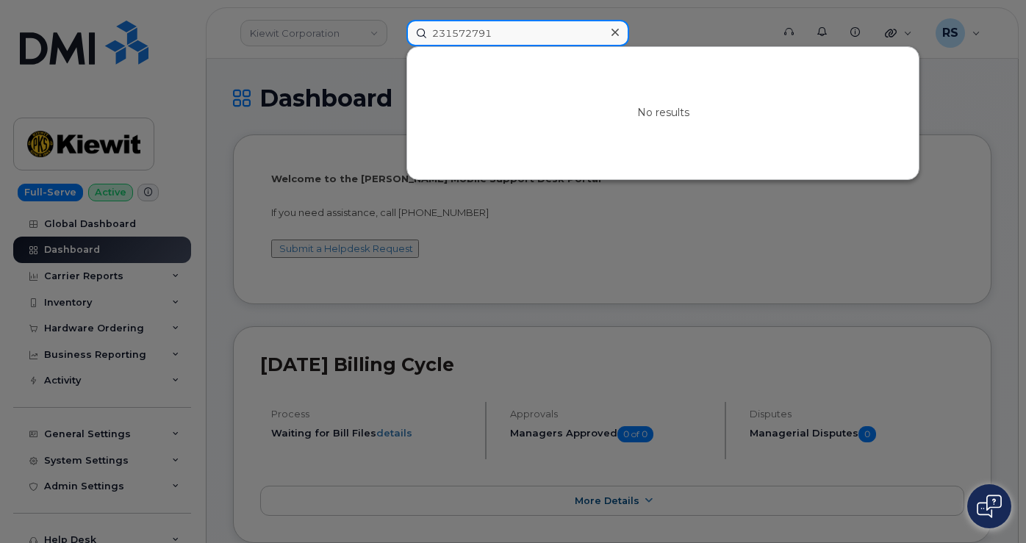
type input "231572791"
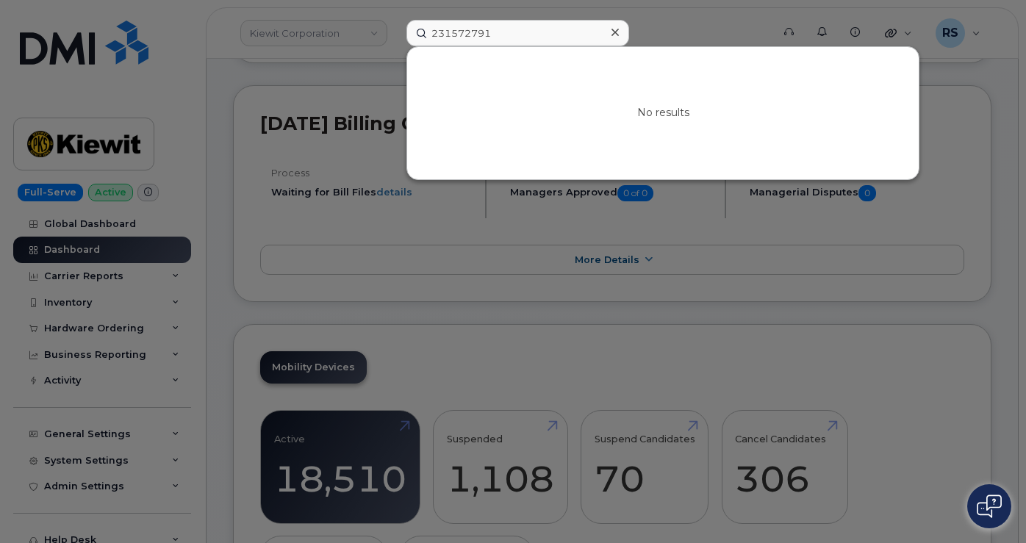
scroll to position [245, 0]
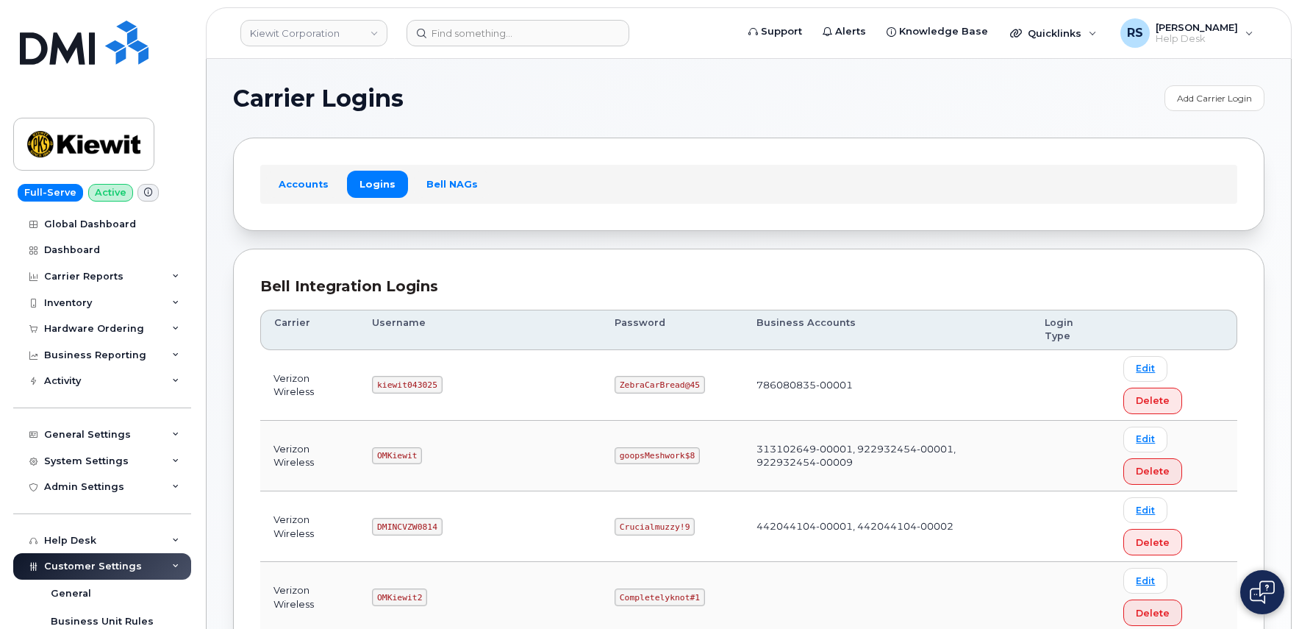
scroll to position [245, 0]
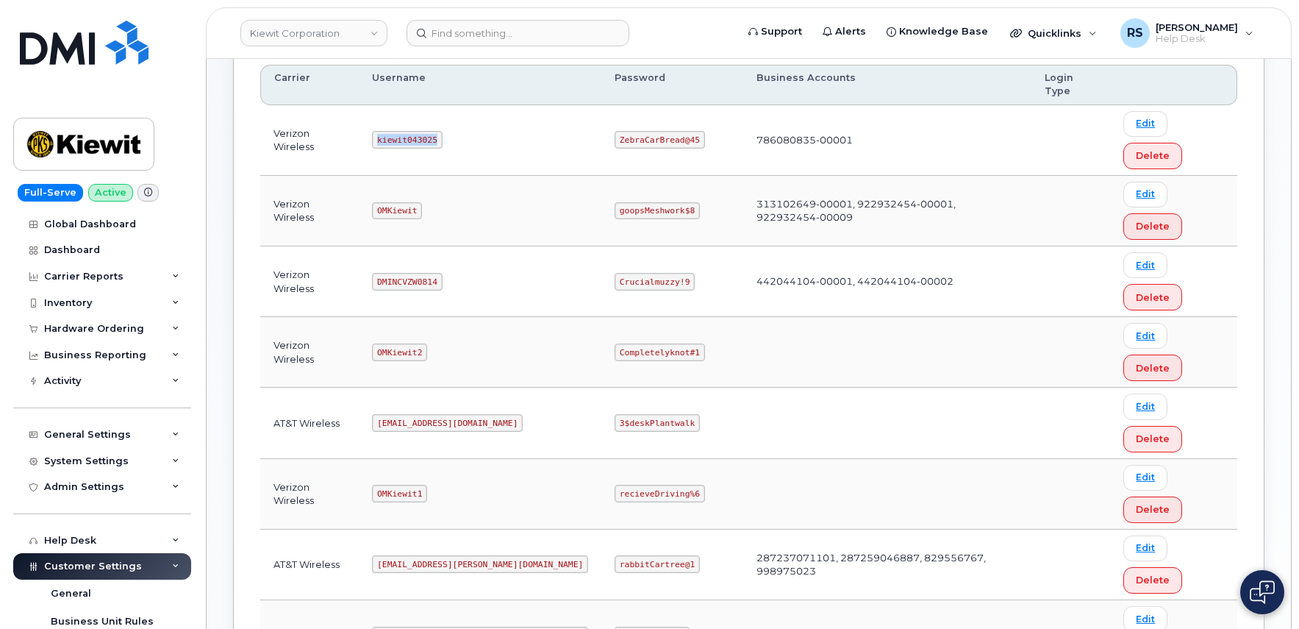
drag, startPoint x: 386, startPoint y: 108, endPoint x: 432, endPoint y: 110, distance: 46.4
click at [457, 110] on td "kiewit043025" at bounding box center [480, 140] width 243 height 71
copy code "kiewit043025"
drag, startPoint x: 563, startPoint y: 110, endPoint x: 648, endPoint y: 117, distance: 85.6
click at [648, 117] on td "ZebraCarBread@45" at bounding box center [672, 140] width 142 height 71
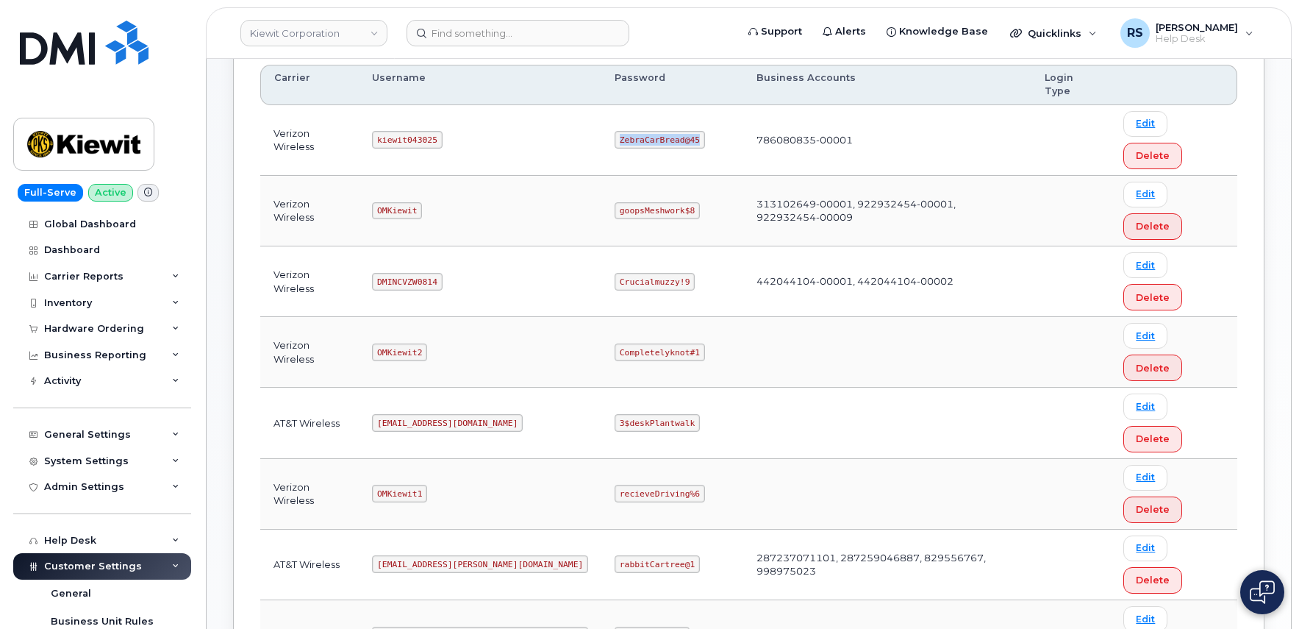
copy code "ZebraCarBread@45"
